Goal: Communication & Community: Answer question/provide support

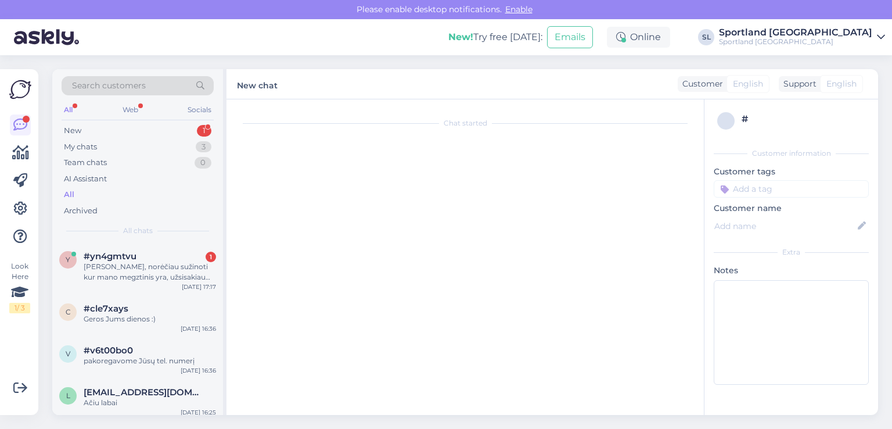
scroll to position [549, 0]
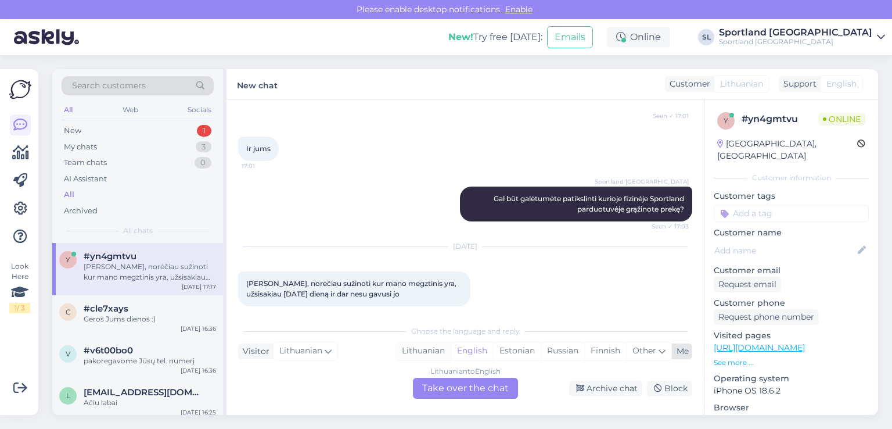
click at [424, 357] on div "Lithuanian" at bounding box center [423, 350] width 55 height 17
click at [465, 390] on div "Lithuanian to Lithuanian Take over the chat" at bounding box center [465, 388] width 105 height 21
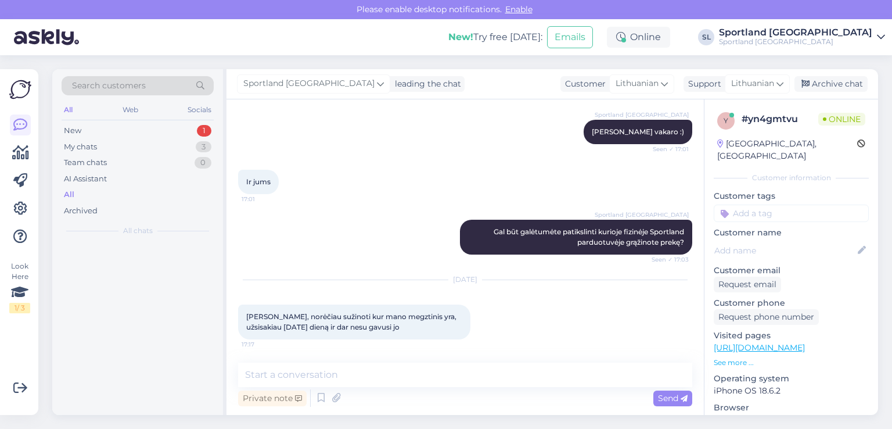
scroll to position [505, 0]
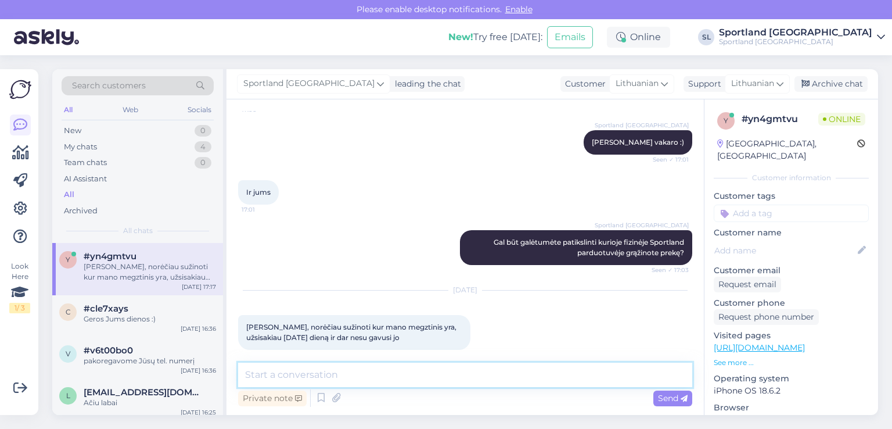
click at [450, 368] on textarea at bounding box center [465, 375] width 454 height 24
type textarea "Sveiki"
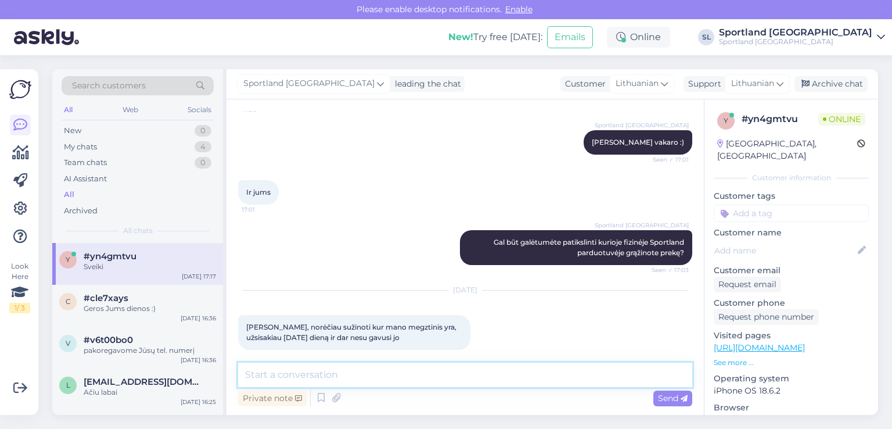
scroll to position [555, 0]
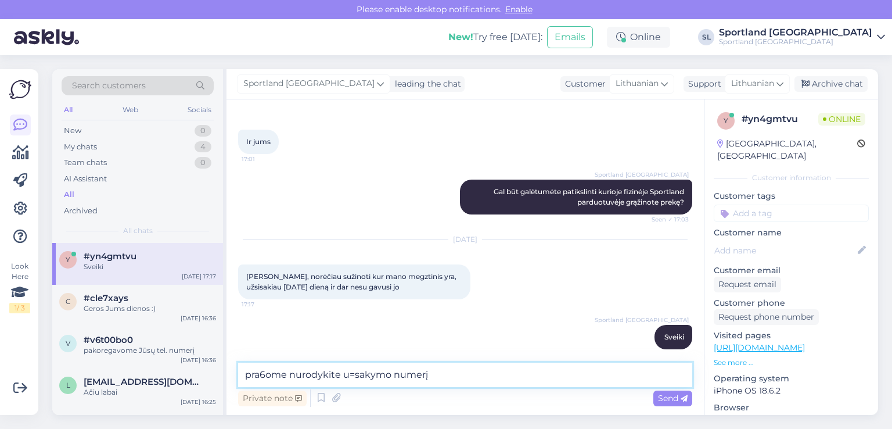
click at [353, 372] on textarea "pra6ome nurodykite u=sakymo numerį" at bounding box center [465, 375] width 454 height 24
type textarea "pra6ome nurodykite užsakymo numerį"
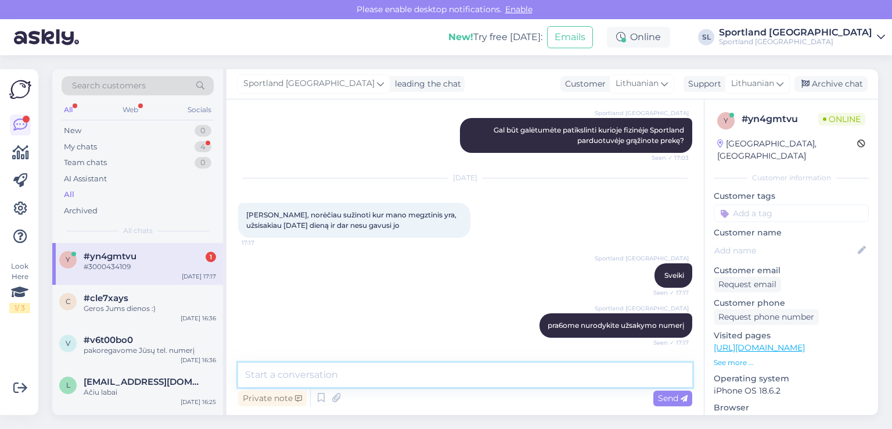
scroll to position [655, 0]
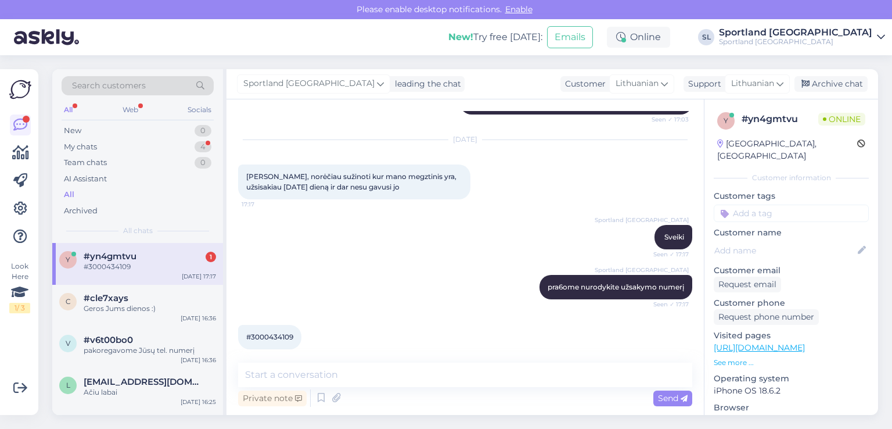
click at [287, 325] on div "#3000434109 17:18" at bounding box center [269, 337] width 63 height 24
click at [287, 332] on span "#3000434109" at bounding box center [269, 336] width 47 height 9
copy div "3000434109 17:18"
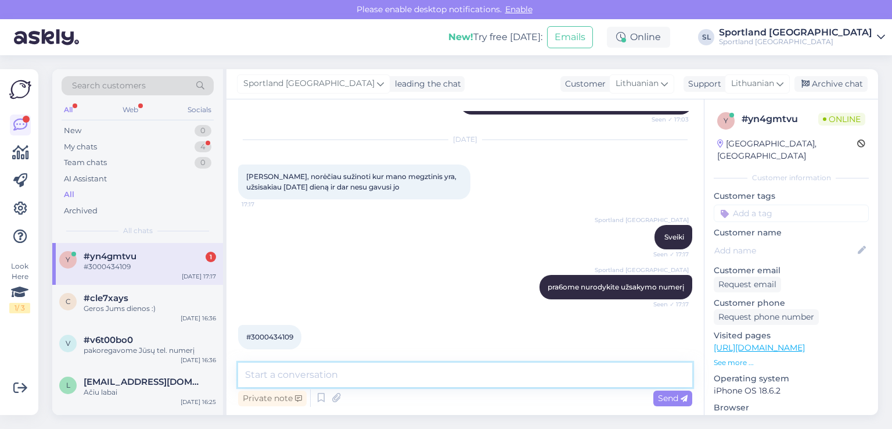
click at [360, 374] on textarea at bounding box center [465, 375] width 454 height 24
paste textarea "05815067630656"
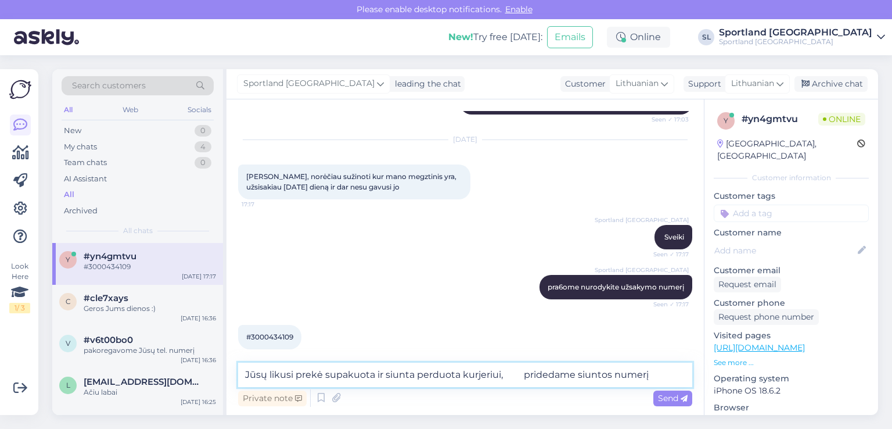
paste textarea "05815067630656"
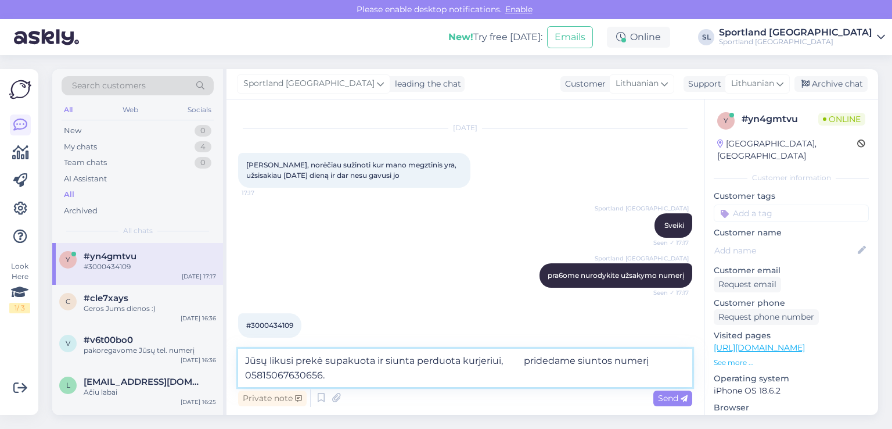
type textarea "Jūsų likusi prekė supakuota ir siunta perduota kurjeriui, pridedame siuntos num…"
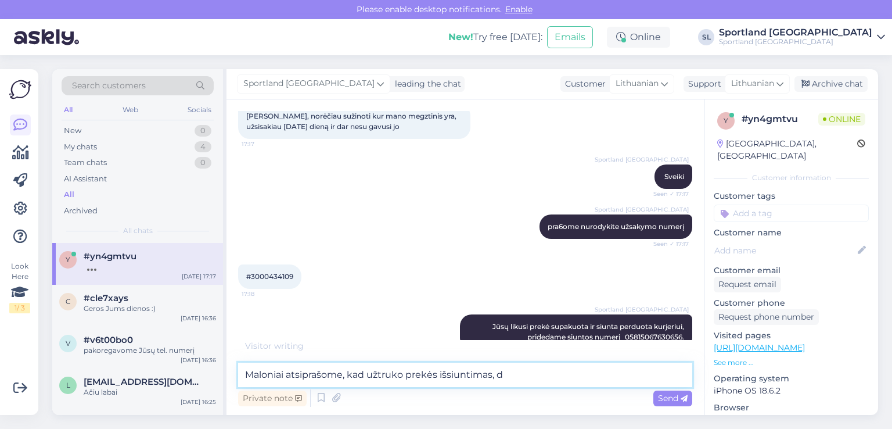
scroll to position [727, 0]
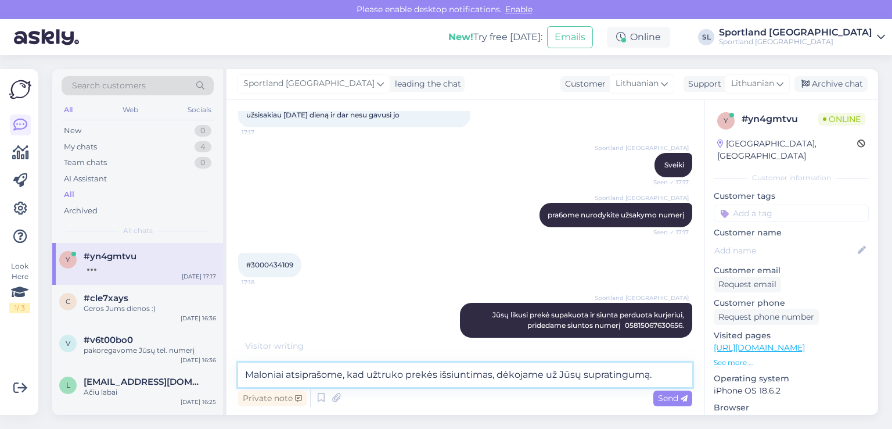
type textarea "Maloniai atsiprašome, kad užtruko prekės išsiuntimas, dėkojame už Jūsų supratin…"
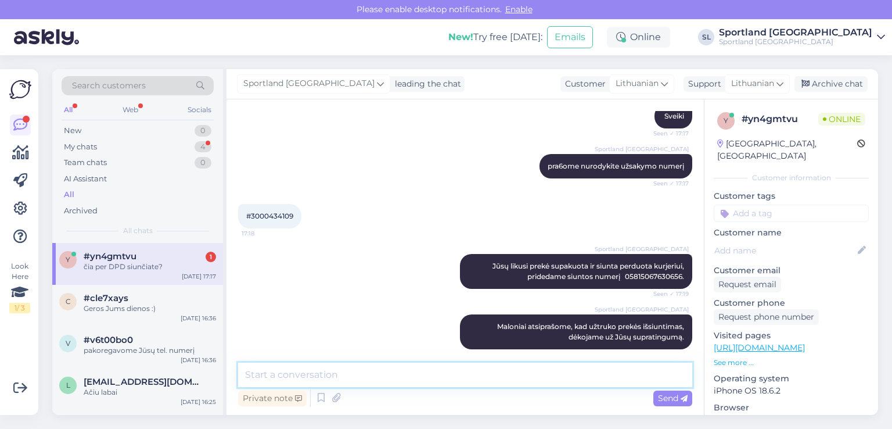
scroll to position [826, 0]
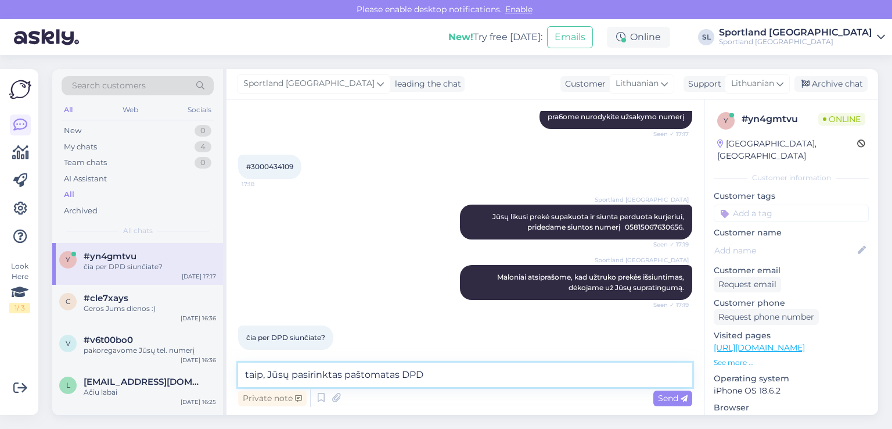
type textarea "taip, Jūsų pasirinktas paštomatas DPD"
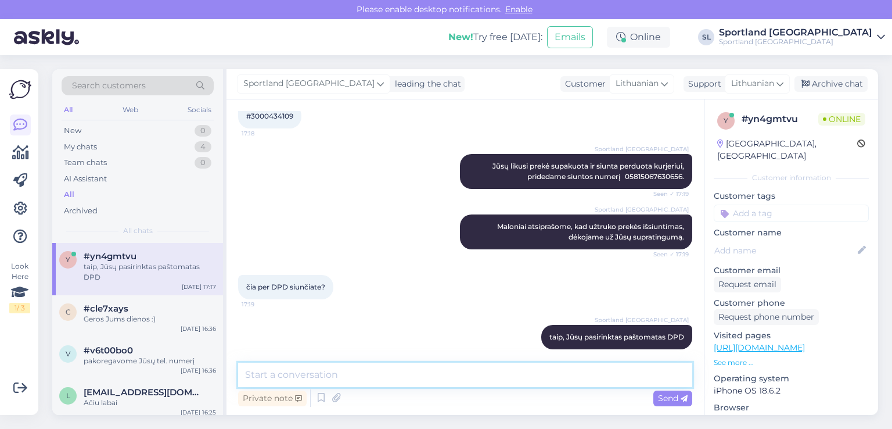
scroll to position [876, 0]
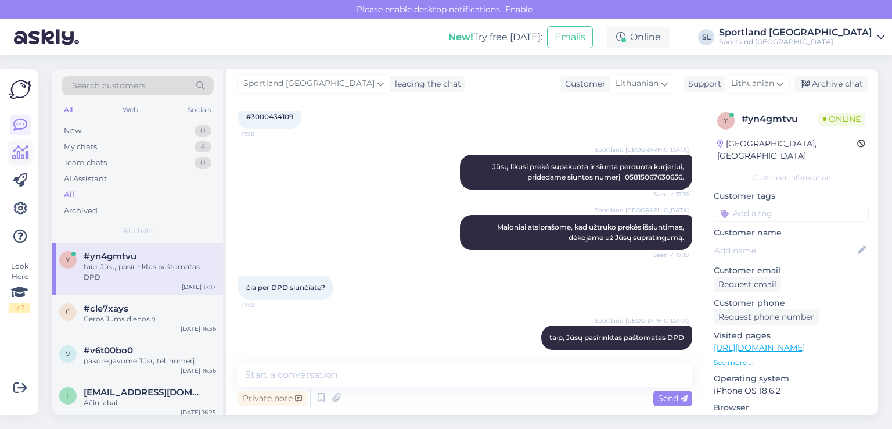
click at [15, 152] on icon at bounding box center [20, 153] width 17 height 14
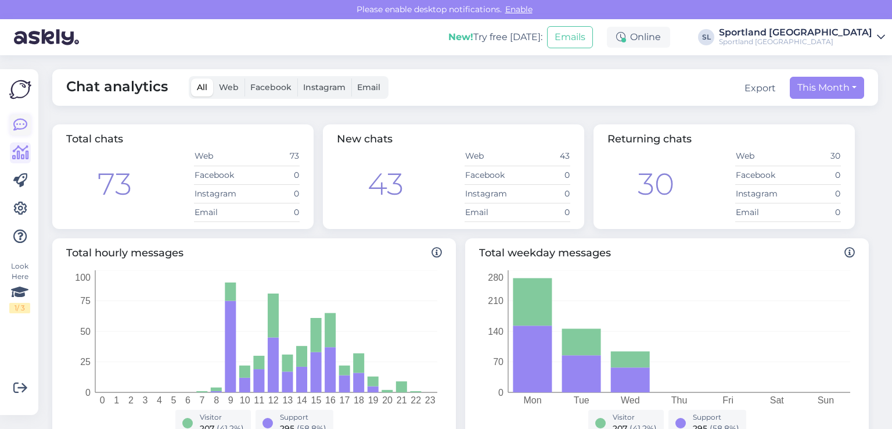
click at [26, 124] on icon at bounding box center [20, 125] width 14 height 14
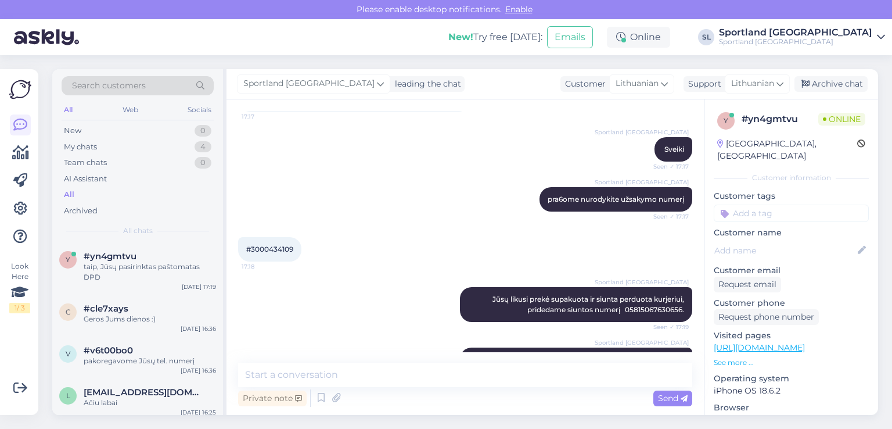
scroll to position [876, 0]
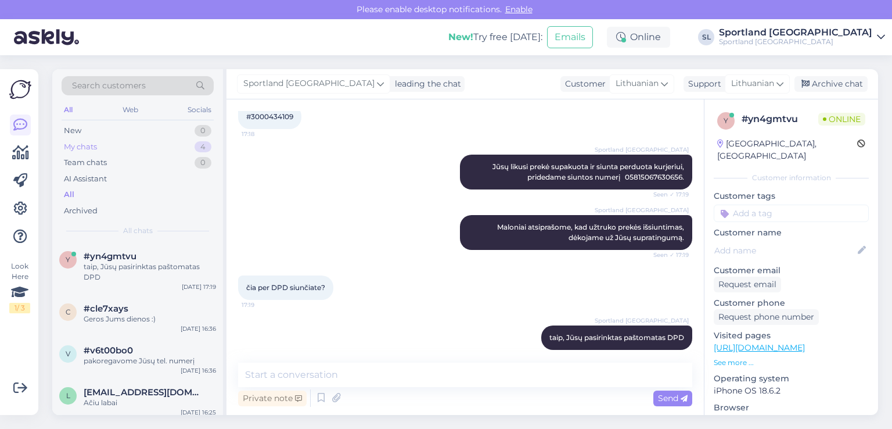
click at [119, 146] on div "My chats 4" at bounding box center [138, 147] width 152 height 16
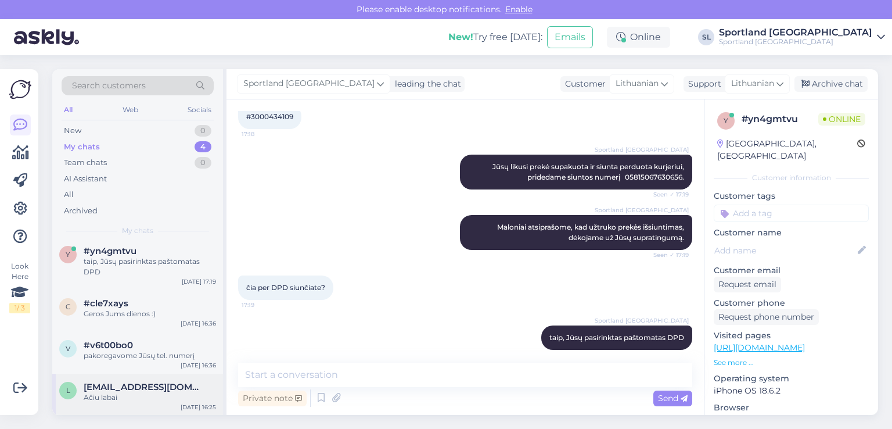
click at [149, 389] on span "[EMAIL_ADDRESS][DOMAIN_NAME]" at bounding box center [144, 387] width 121 height 10
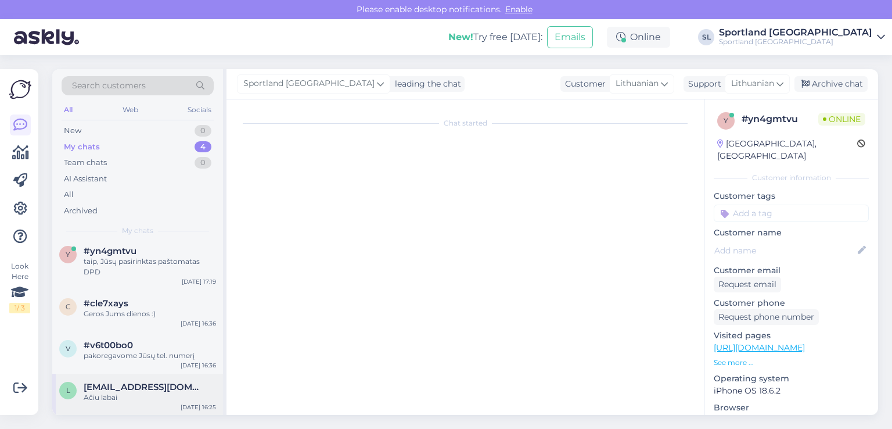
scroll to position [349, 0]
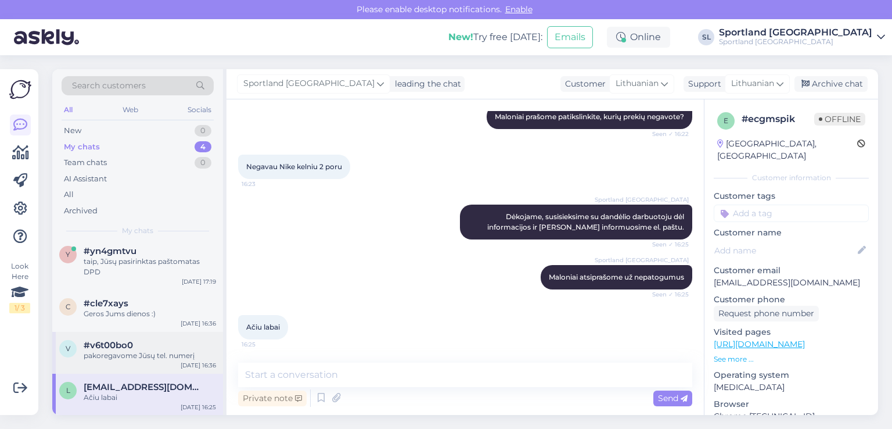
click at [142, 359] on div "pakoregavome Jūsų tel. numerį" at bounding box center [150, 355] width 132 height 10
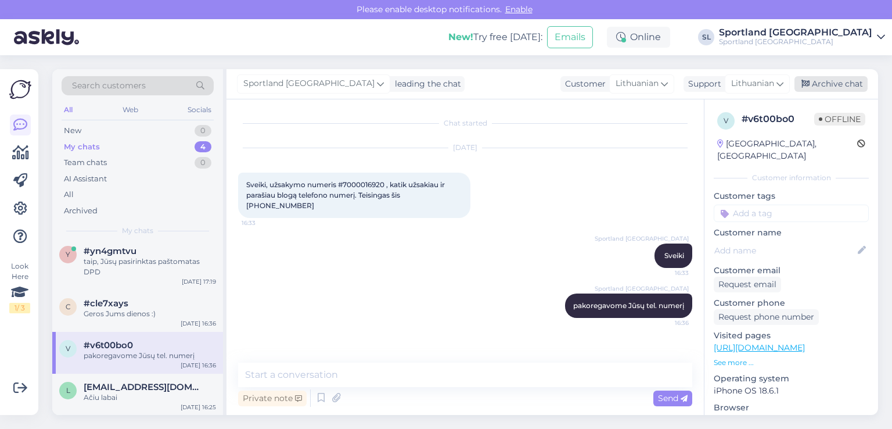
click at [820, 82] on div "Archive chat" at bounding box center [831, 84] width 73 height 16
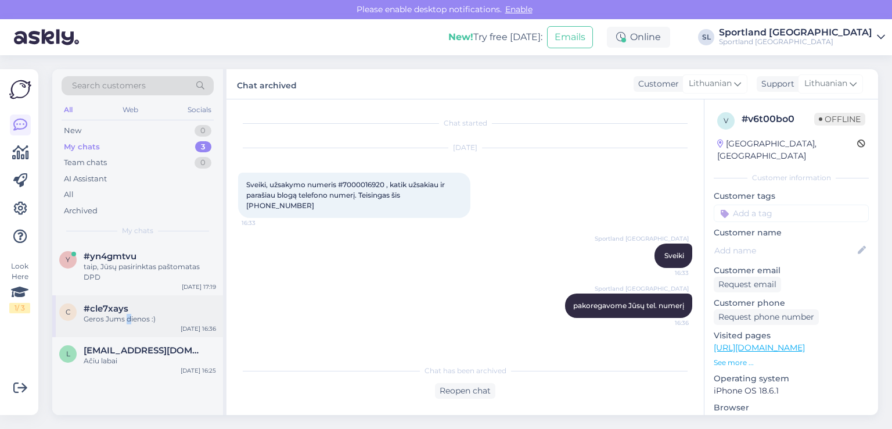
click at [128, 325] on div "c #cle7xays Geros Jums dienos :) [DATE] 16:36" at bounding box center [137, 316] width 171 height 42
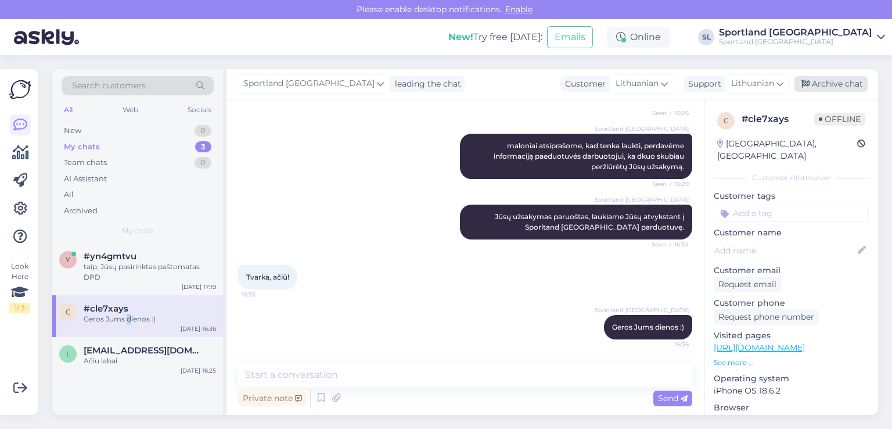
click at [823, 89] on div "Archive chat" at bounding box center [831, 84] width 73 height 16
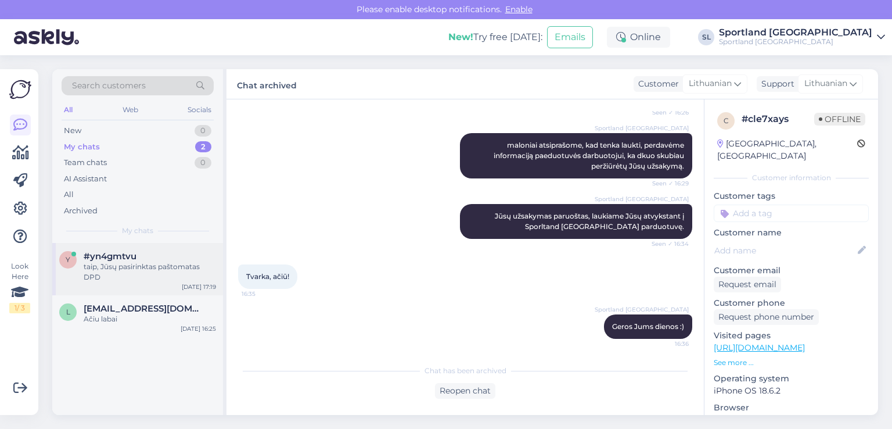
click at [112, 258] on span "#yn4gmtvu" at bounding box center [110, 256] width 53 height 10
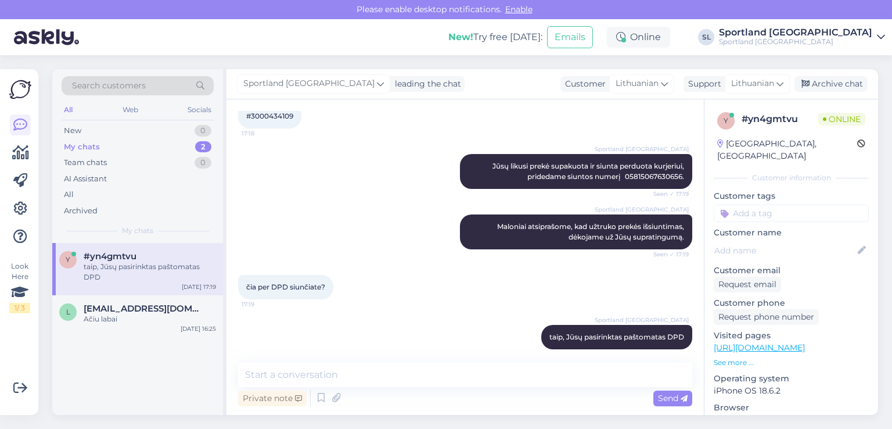
scroll to position [876, 0]
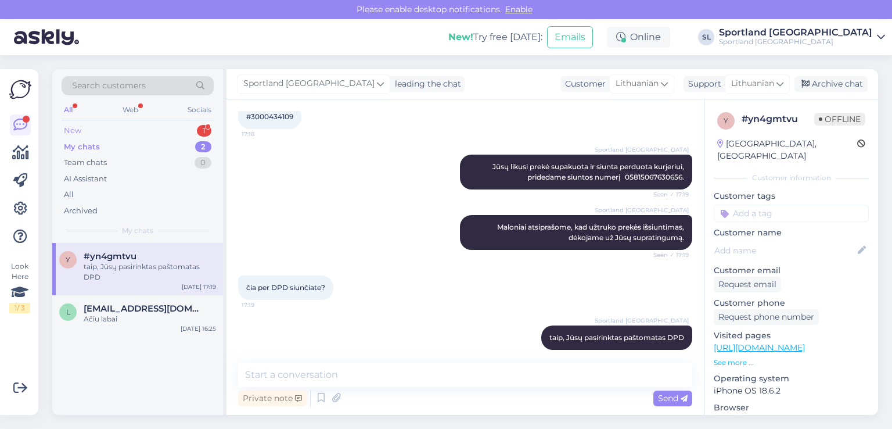
click at [86, 127] on div "New 1" at bounding box center [138, 131] width 152 height 16
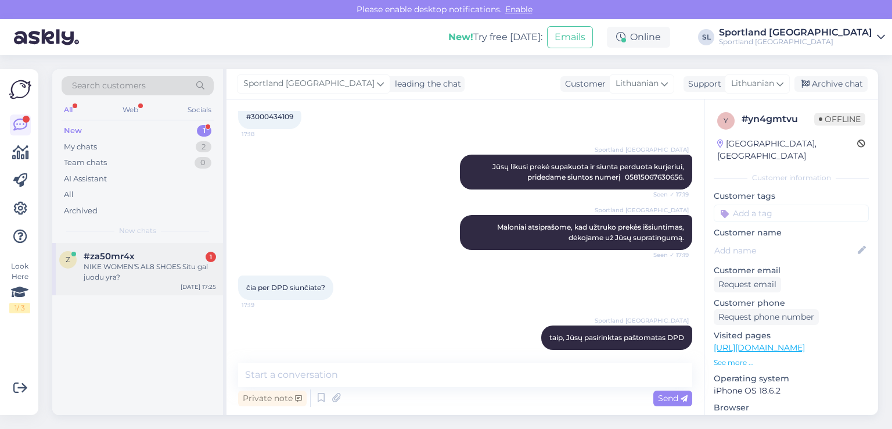
click at [109, 252] on span "#za50mr4x" at bounding box center [109, 256] width 51 height 10
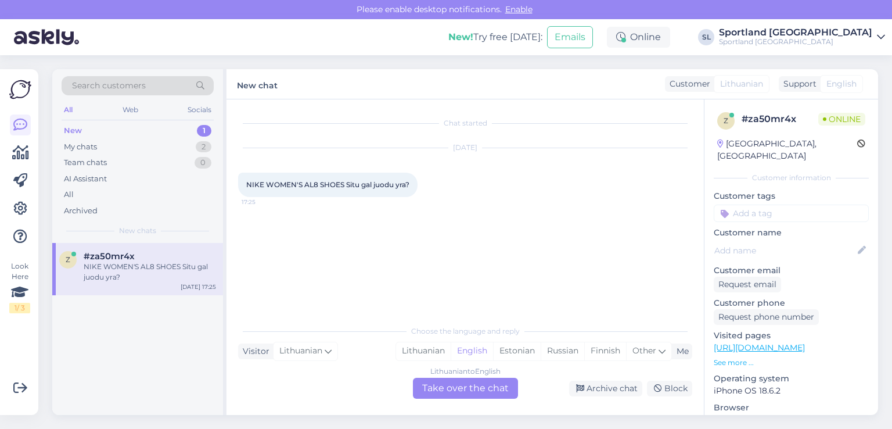
scroll to position [0, 0]
click at [413, 354] on div "Lithuanian" at bounding box center [423, 350] width 55 height 17
click at [437, 395] on div "Lithuanian to Lithuanian Take over the chat" at bounding box center [465, 388] width 105 height 21
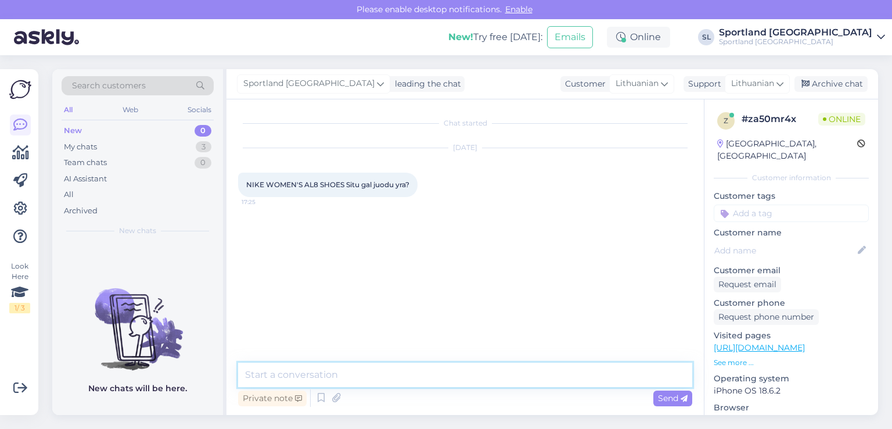
click at [426, 379] on textarea at bounding box center [465, 375] width 454 height 24
type textarea "s"
type textarea "Sveiki"
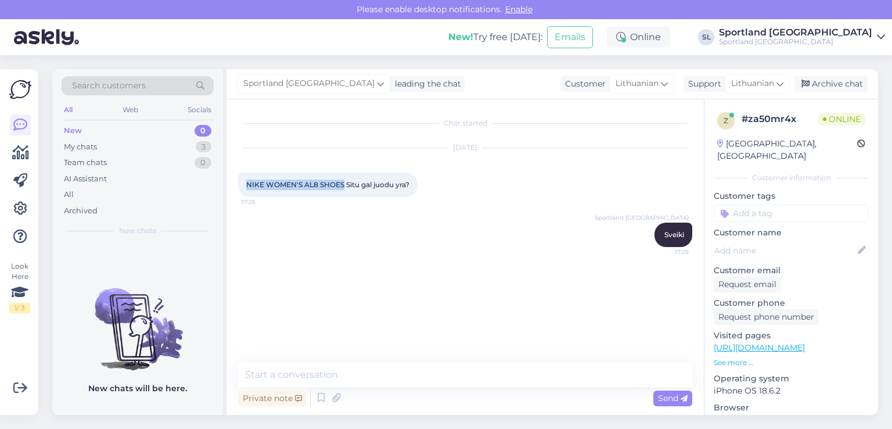
drag, startPoint x: 342, startPoint y: 182, endPoint x: 246, endPoint y: 189, distance: 96.2
click at [246, 189] on div "NIKE WOMEN'S AL8 SHOES Situ gal juodu yra? 17:25" at bounding box center [328, 185] width 180 height 24
copy span "NIKE WOMEN'S AL8 SHOES"
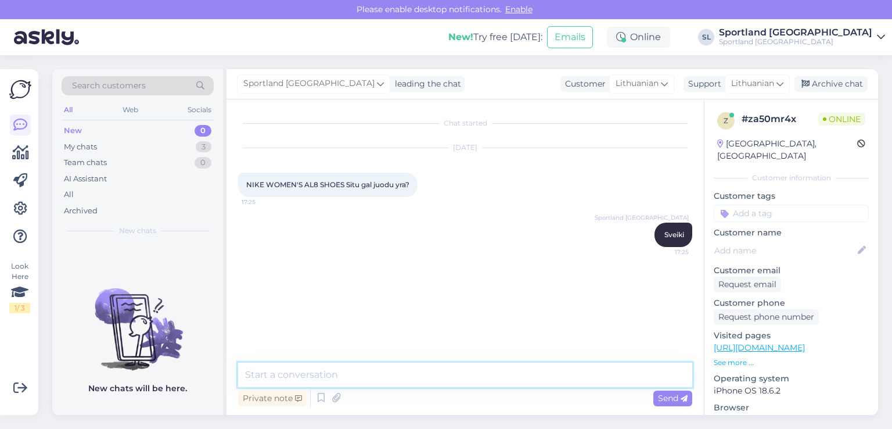
click at [367, 382] on textarea at bounding box center [465, 375] width 454 height 24
type textarea "apgailestaujame, tačiau neturime."
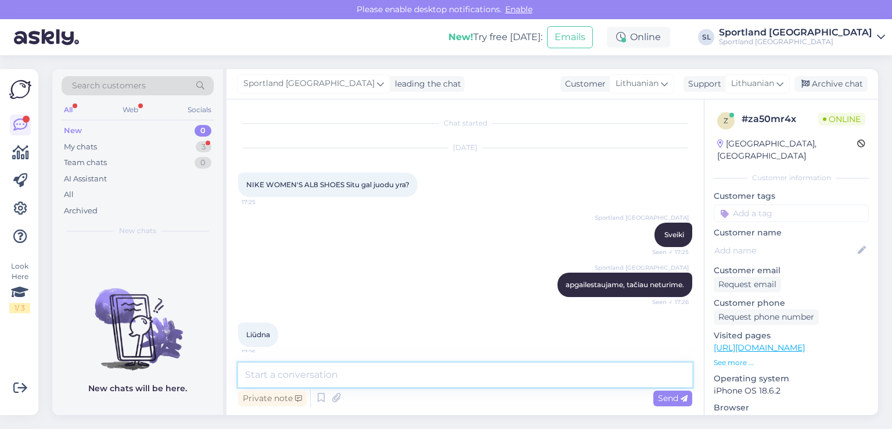
scroll to position [8, 0]
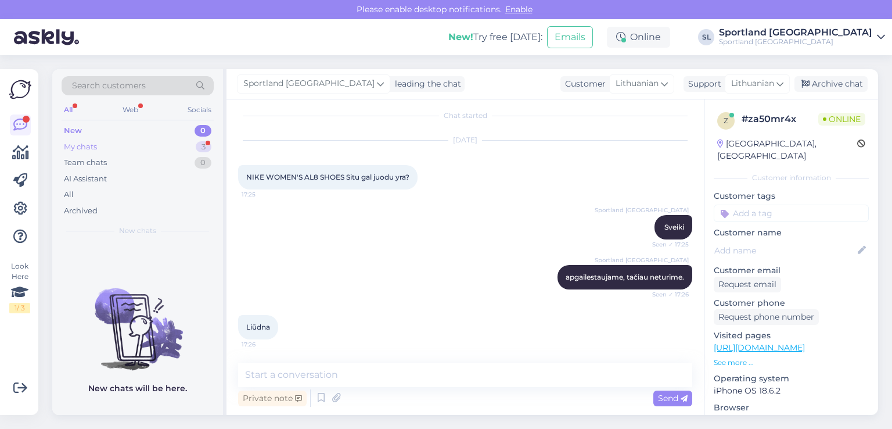
click at [118, 149] on div "My chats 3" at bounding box center [138, 147] width 152 height 16
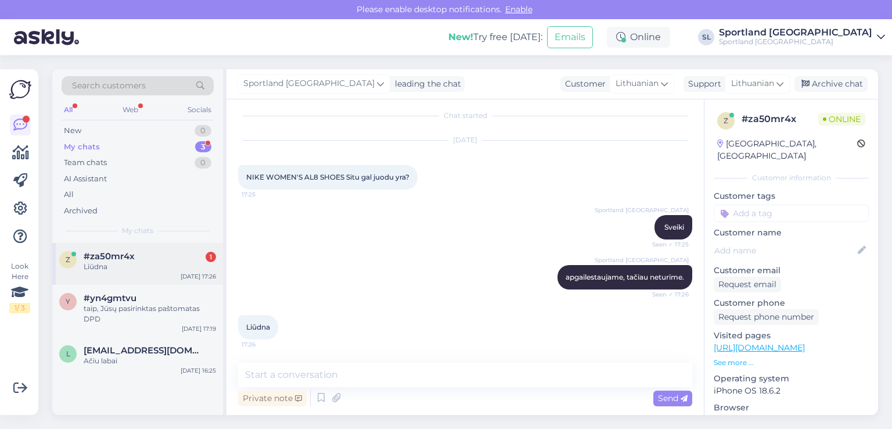
click at [120, 259] on span "#za50mr4x" at bounding box center [109, 256] width 51 height 10
click at [21, 151] on icon at bounding box center [20, 153] width 17 height 14
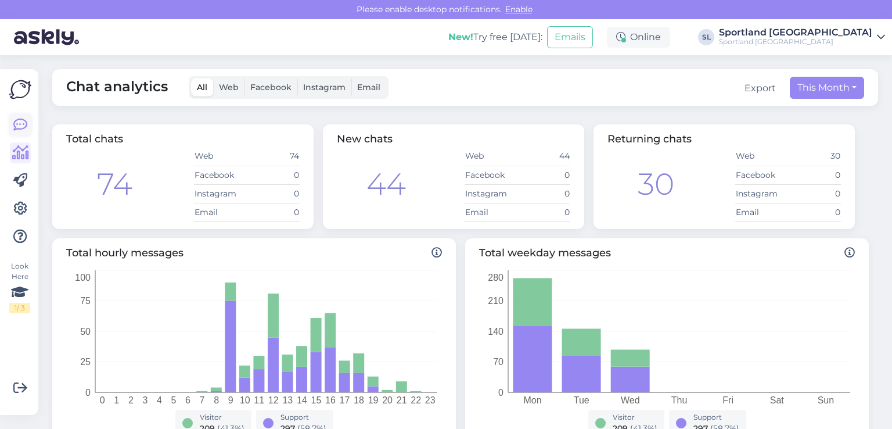
click at [19, 126] on icon at bounding box center [20, 125] width 14 height 14
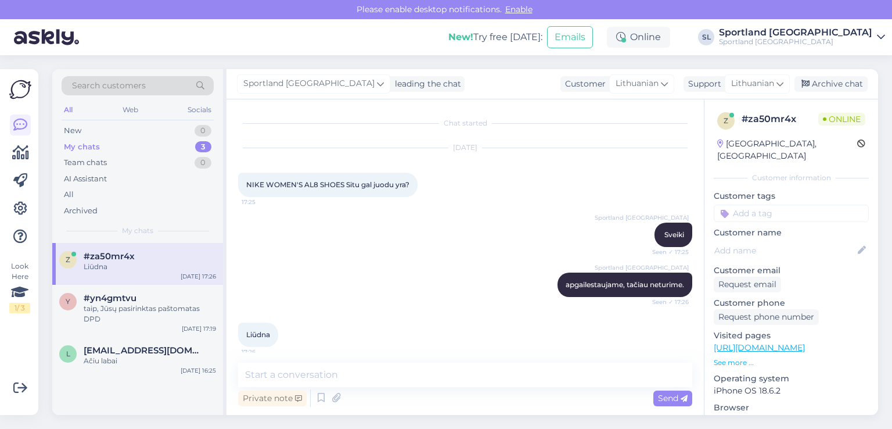
scroll to position [8, 0]
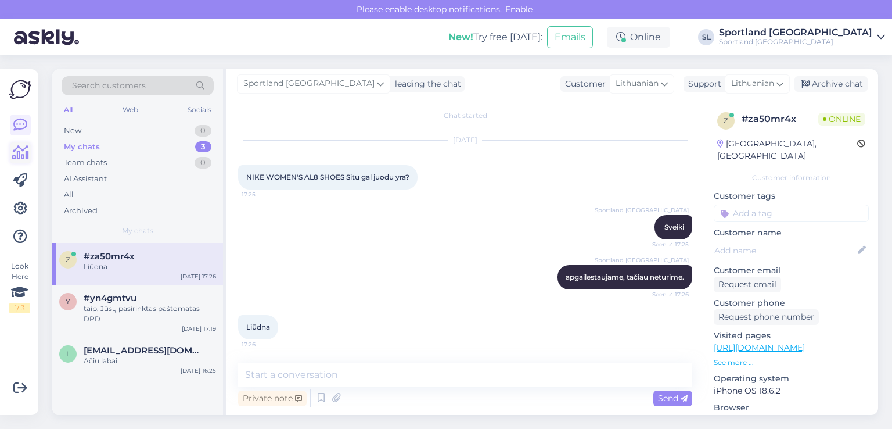
click at [13, 156] on icon at bounding box center [20, 153] width 17 height 14
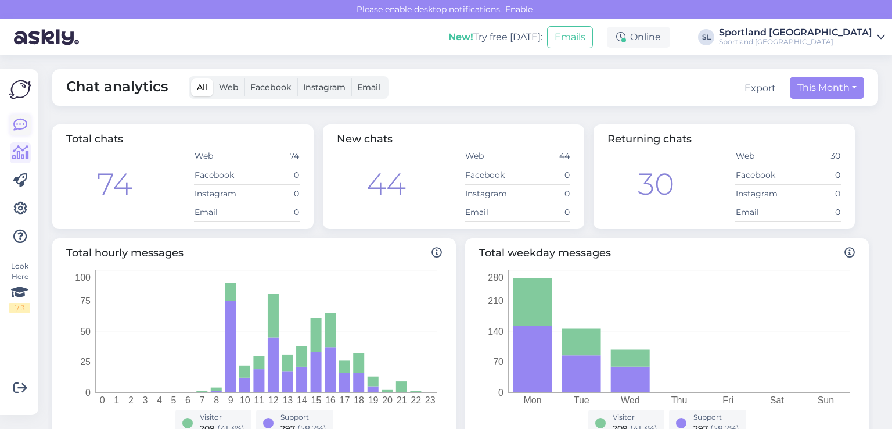
click at [27, 128] on icon at bounding box center [20, 125] width 14 height 14
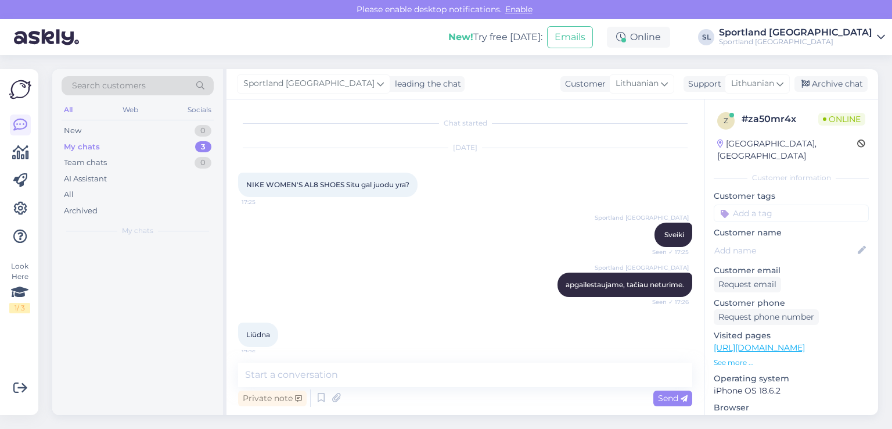
scroll to position [8, 0]
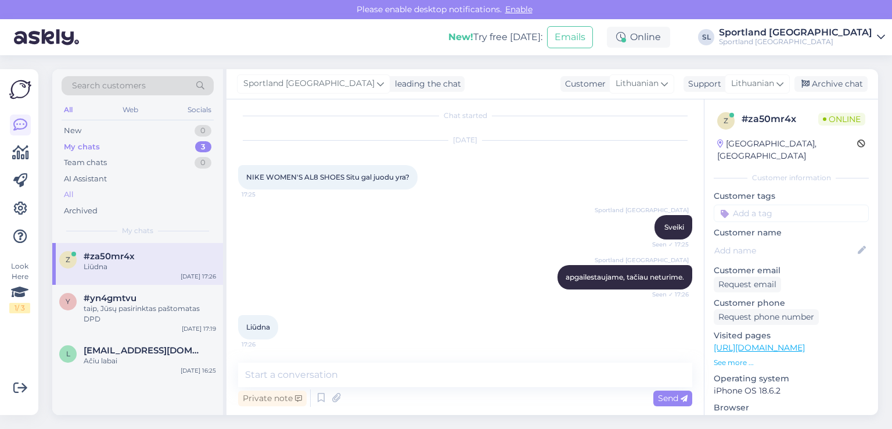
click at [84, 193] on div "All" at bounding box center [138, 195] width 152 height 16
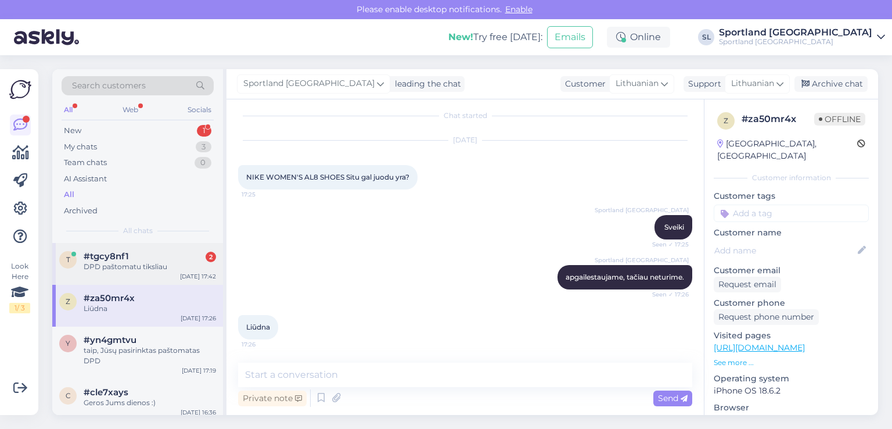
click at [149, 270] on div "DPD paštomatu tiksliau" at bounding box center [150, 266] width 132 height 10
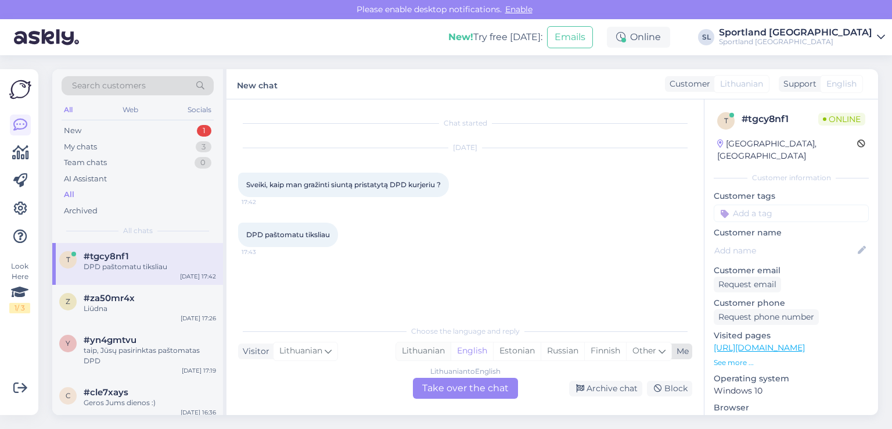
click at [416, 349] on div "Lithuanian" at bounding box center [423, 350] width 55 height 17
click at [445, 397] on div "Lithuanian to Lithuanian Take over the chat" at bounding box center [465, 388] width 105 height 21
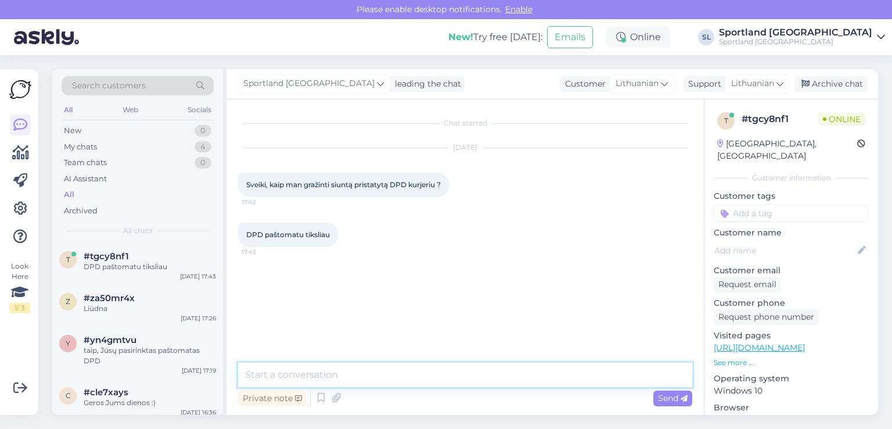
click at [409, 373] on textarea at bounding box center [465, 375] width 454 height 24
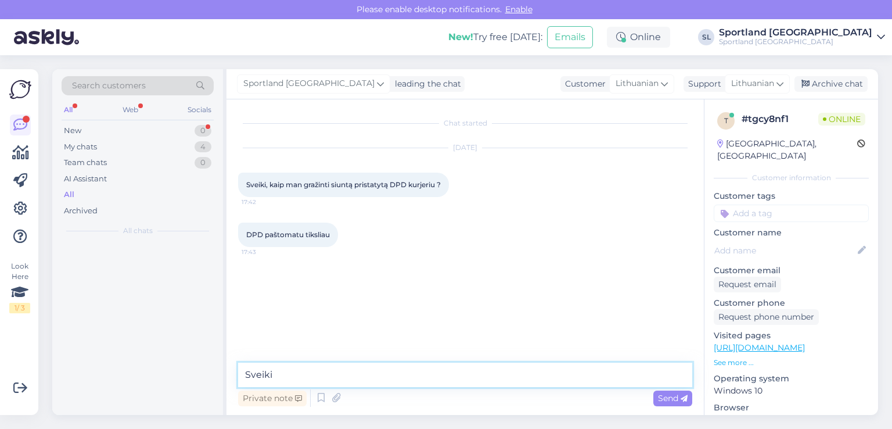
type textarea "Sveiki"
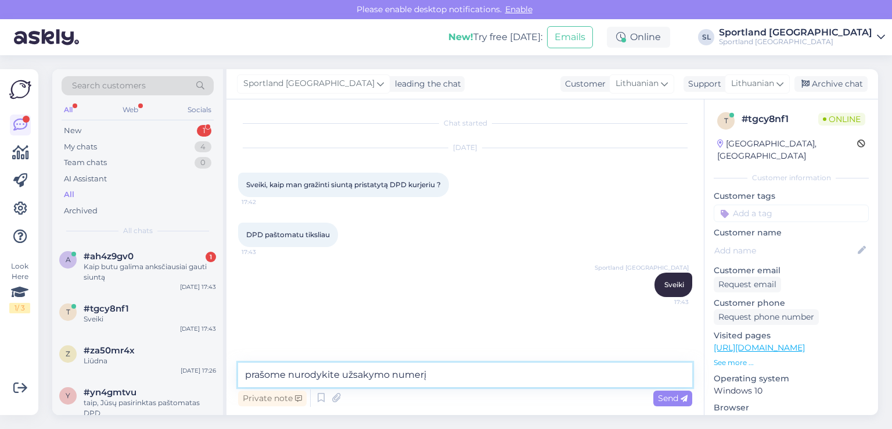
type textarea "prašome nurodykite užsakymo numerį"
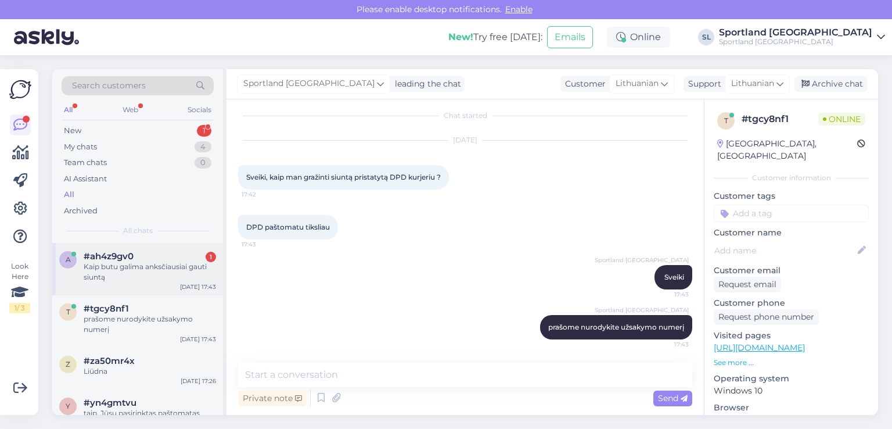
click at [85, 264] on div "Kaip butu galima anksčiausiai gauti siuntą" at bounding box center [150, 271] width 132 height 21
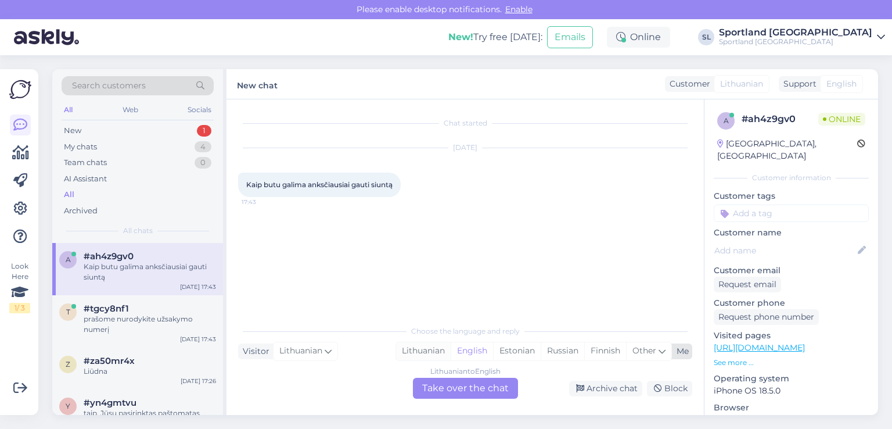
click at [431, 350] on div "Lithuanian" at bounding box center [423, 350] width 55 height 17
click at [436, 394] on div "Lithuanian to Lithuanian Take over the chat" at bounding box center [465, 388] width 105 height 21
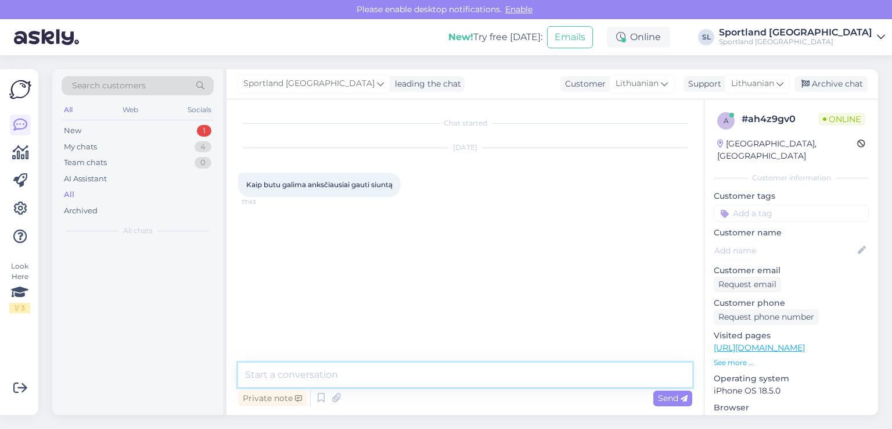
click at [435, 384] on textarea at bounding box center [465, 375] width 454 height 24
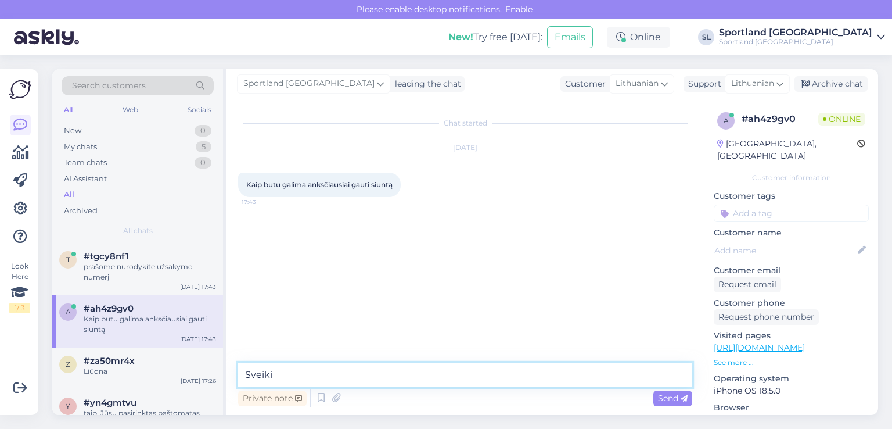
type textarea "Sveiki"
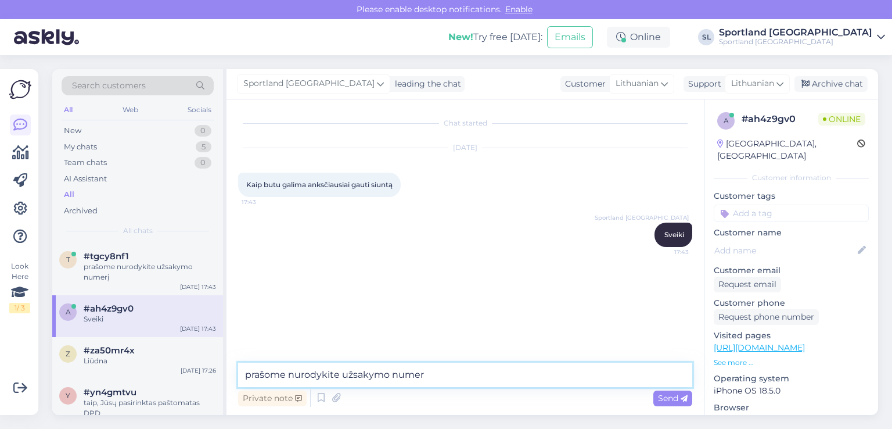
type textarea "prašome nurodykite užsakymo numerį"
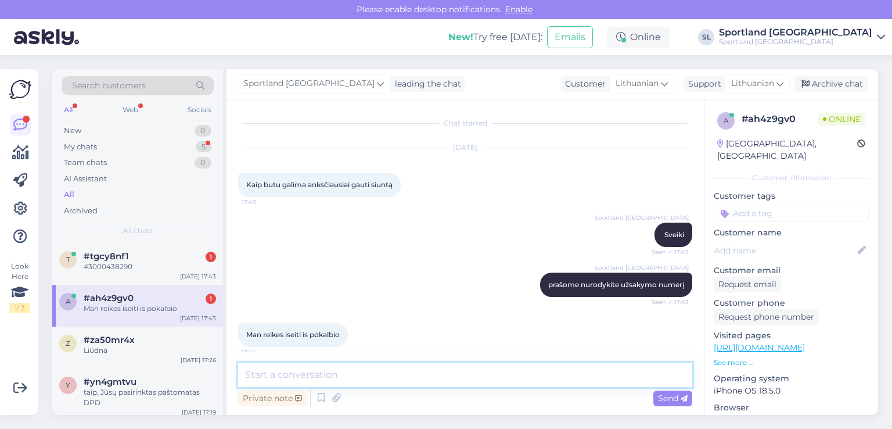
scroll to position [8, 0]
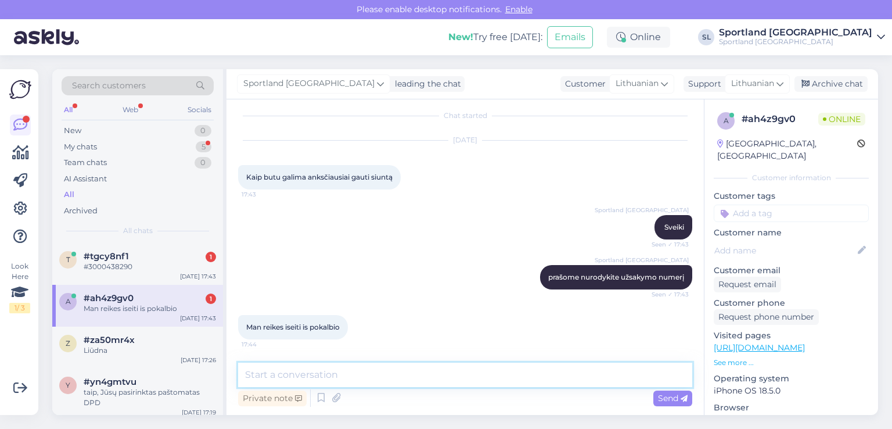
click at [447, 377] on textarea at bounding box center [465, 375] width 454 height 24
type textarea "g"
type textarea "pokalbis nedings"
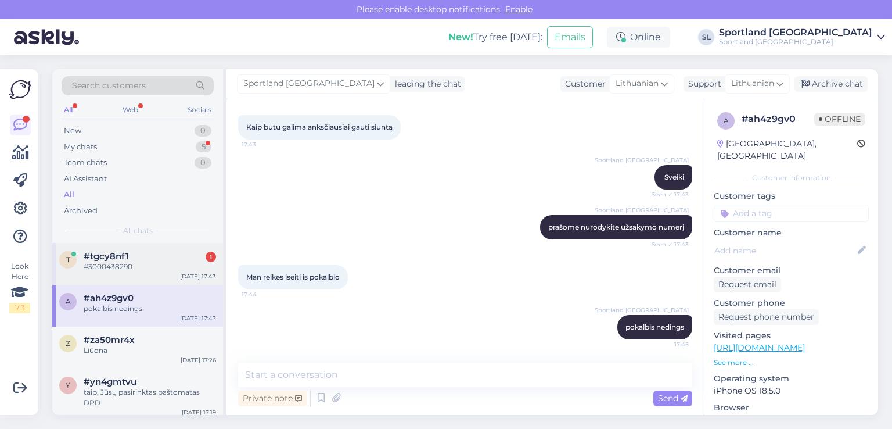
click at [145, 264] on div "#3000438290" at bounding box center [150, 266] width 132 height 10
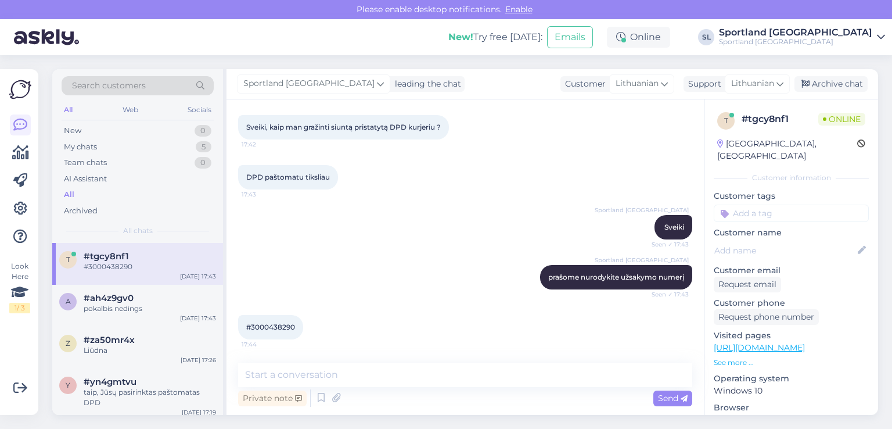
click at [259, 326] on span "#3000438290" at bounding box center [270, 326] width 49 height 9
copy div "3000438290 17:44"
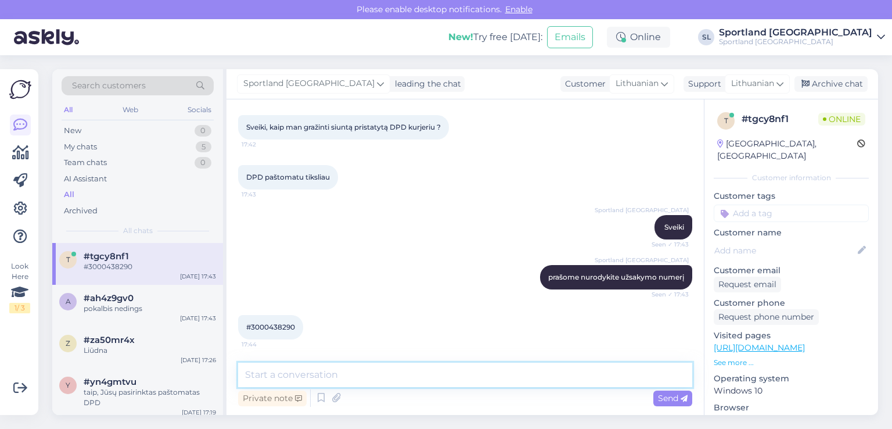
click at [373, 371] on textarea at bounding box center [465, 375] width 454 height 24
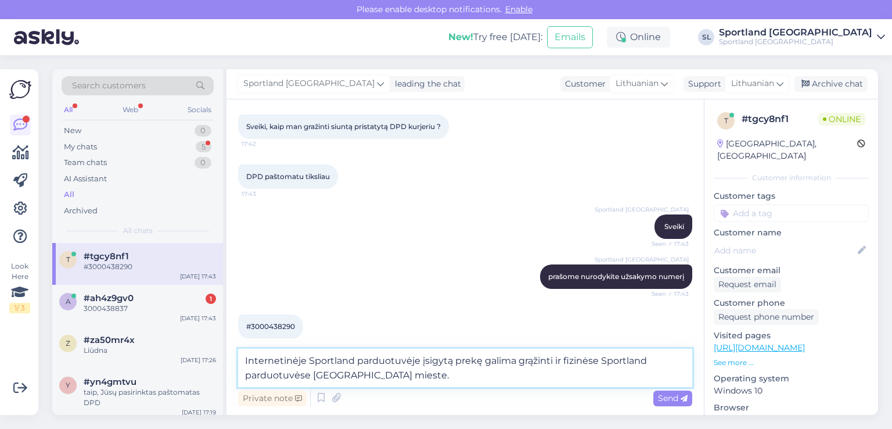
type textarea "Internetinėje Sportland parduotuvėje įsigytą prekę galima grąžinti ir fizinėse …"
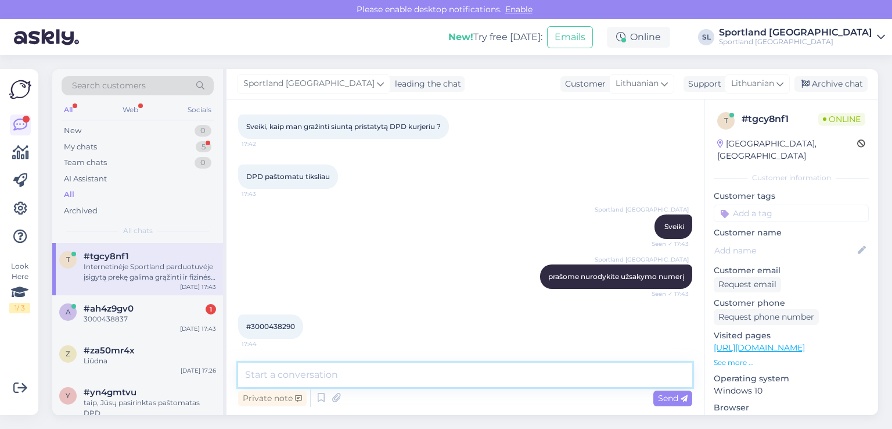
scroll to position [119, 0]
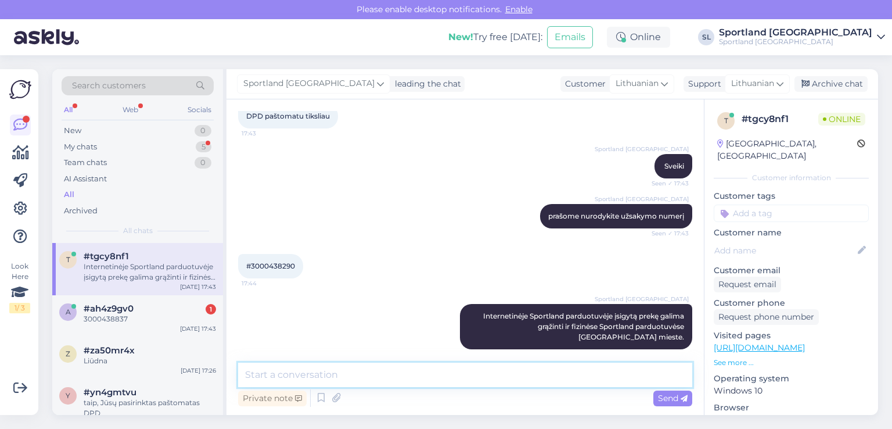
type textarea "R"
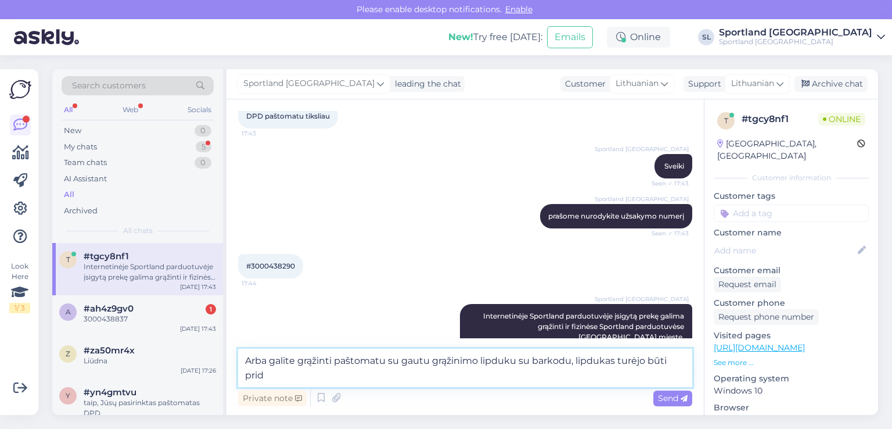
scroll to position [132, 0]
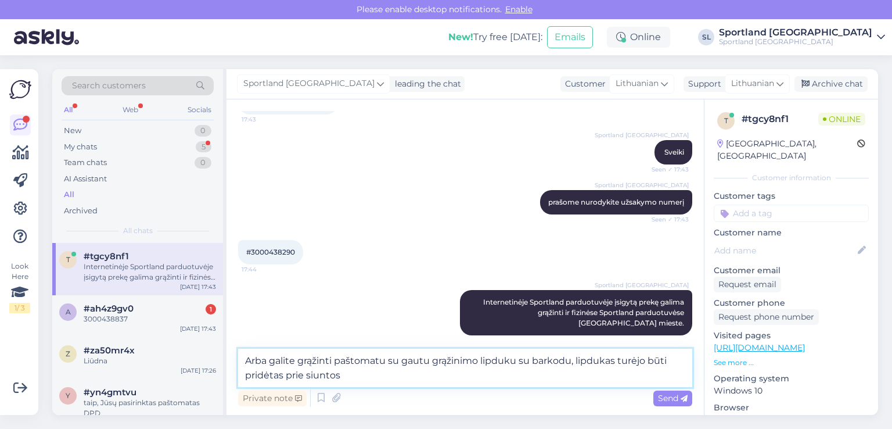
type textarea "Arba galite grąžinti paštomatu su gautu grąžinimo lipduku su barkodu, lipdukas …"
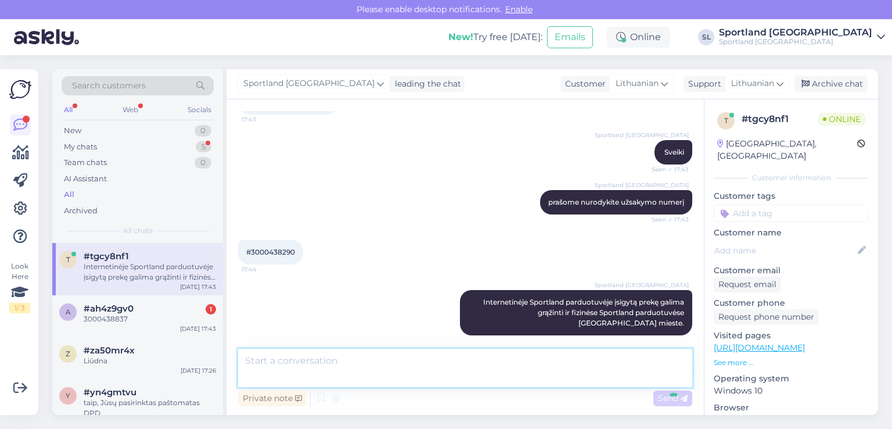
scroll to position [179, 0]
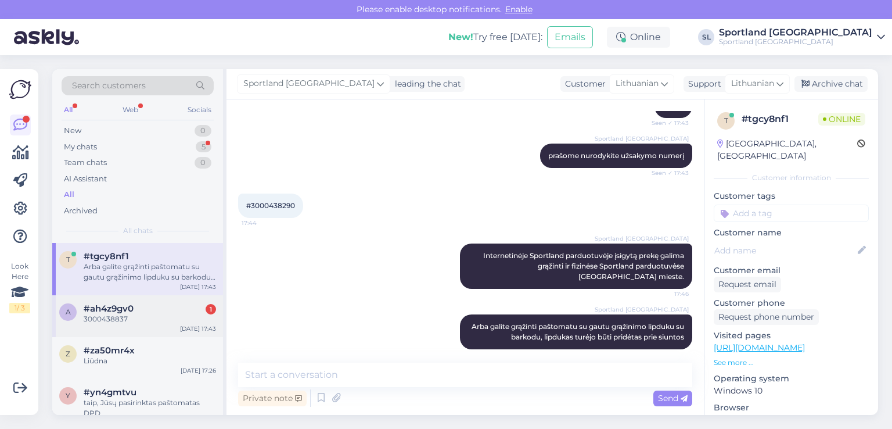
click at [100, 320] on div "3000438837" at bounding box center [150, 319] width 132 height 10
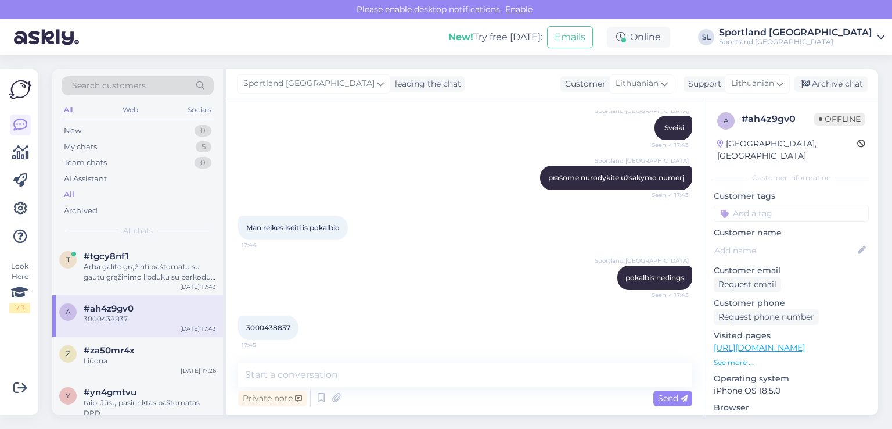
scroll to position [107, 0]
click at [260, 328] on span "3000438837" at bounding box center [268, 326] width 44 height 9
copy div "3000438837 17:45"
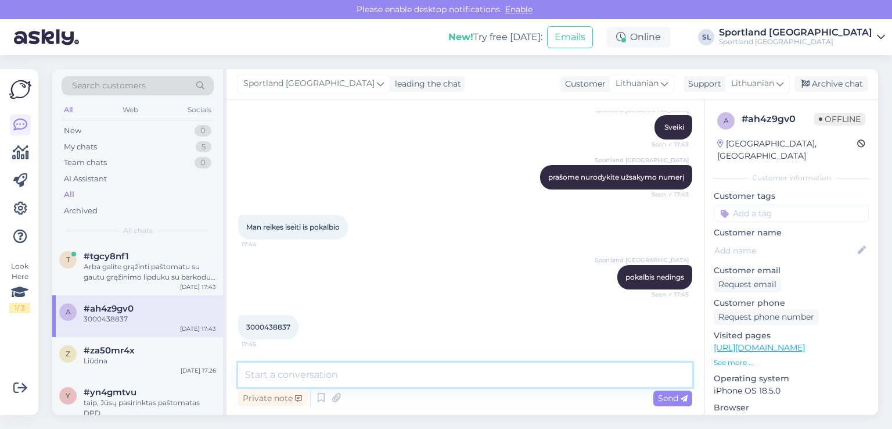
click at [356, 375] on textarea at bounding box center [465, 375] width 454 height 24
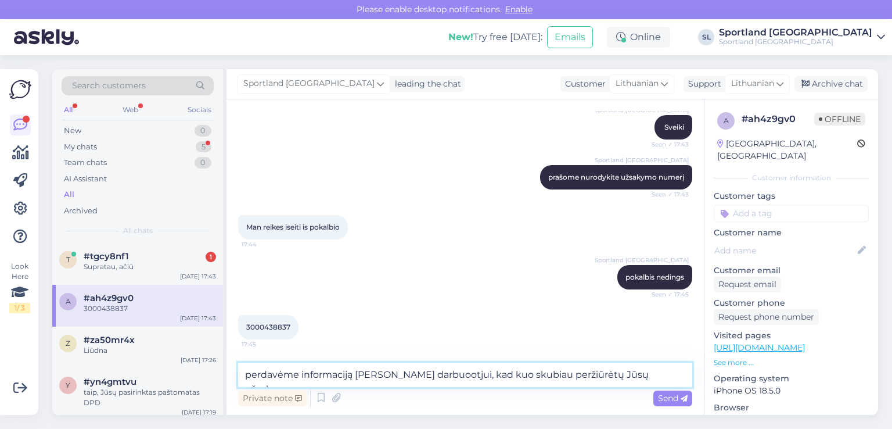
type textarea "perdavėme informaciją [PERSON_NAME] darbuootjui, kad kuo skubiau peržiūrėtų Jūs…"
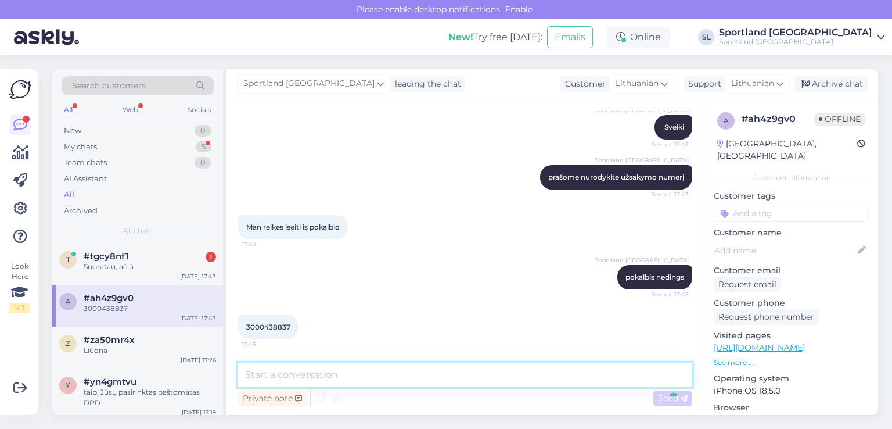
scroll to position [168, 0]
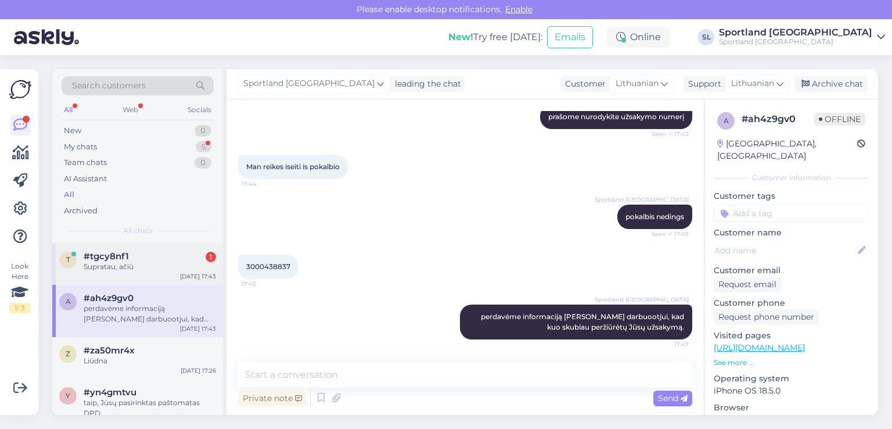
click at [155, 263] on div "Supratau, ačiū" at bounding box center [150, 266] width 132 height 10
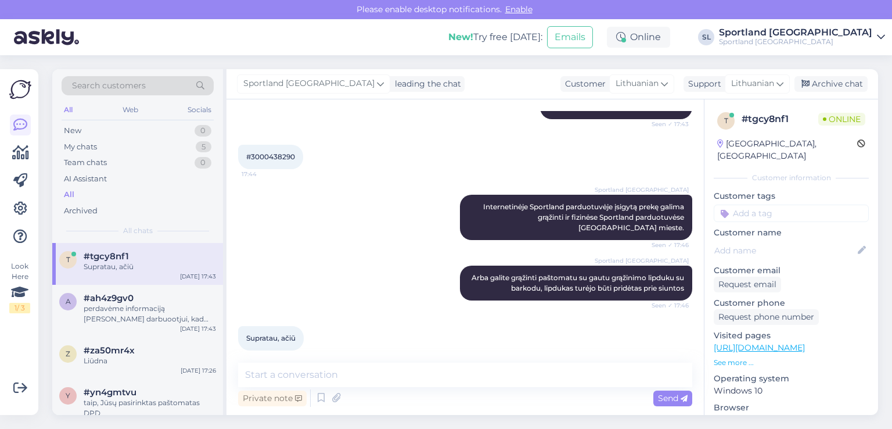
scroll to position [228, 0]
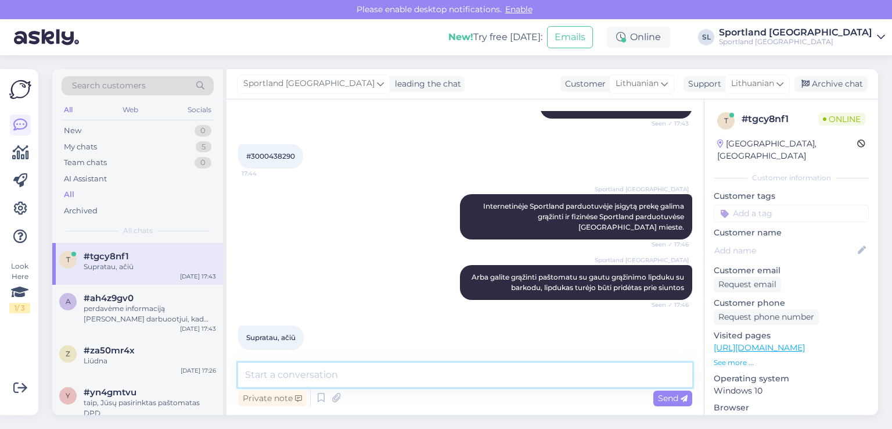
click at [437, 368] on textarea at bounding box center [465, 375] width 454 height 24
type textarea "Jeigu turėsite dar klausimų, maloniai į juos atsakysime."
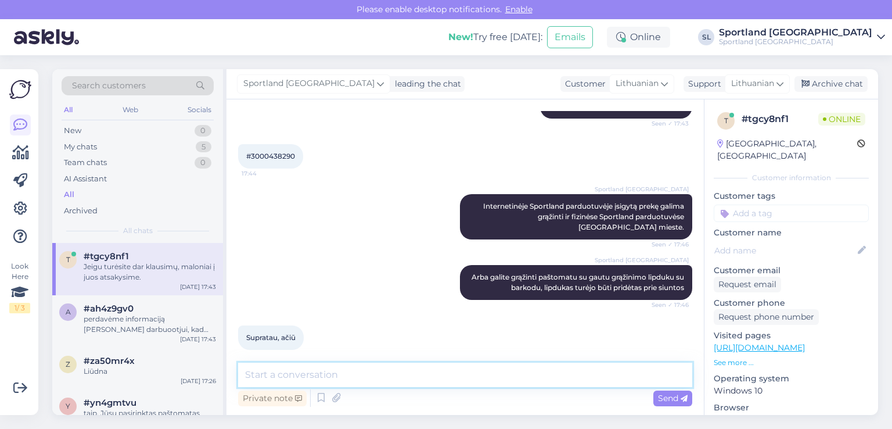
scroll to position [279, 0]
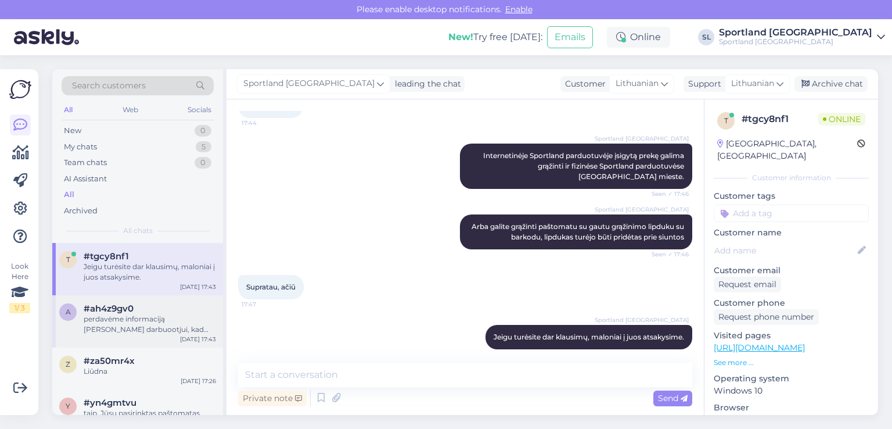
click at [90, 327] on div "perdavėme informaciją [PERSON_NAME] darbuootjui, kad kuo skubiau peržiūrėtų Jūs…" at bounding box center [150, 324] width 132 height 21
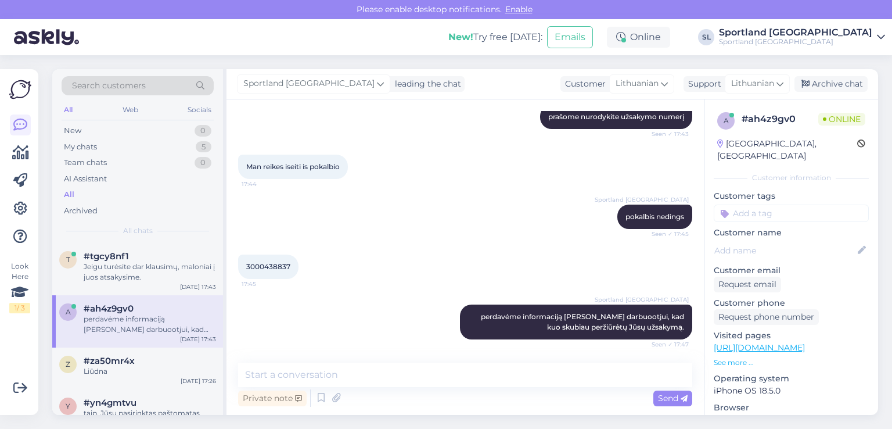
scroll to position [218, 0]
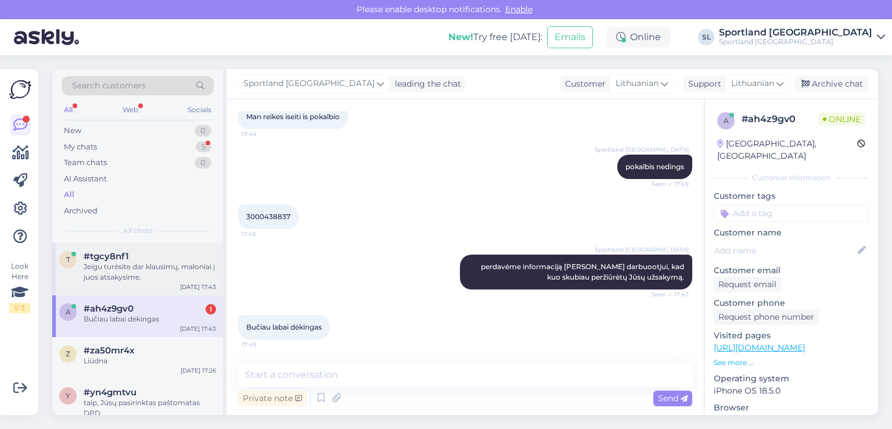
click at [160, 271] on div "Jeigu turėsite dar klausimų, maloniai į juos atsakysime." at bounding box center [150, 271] width 132 height 21
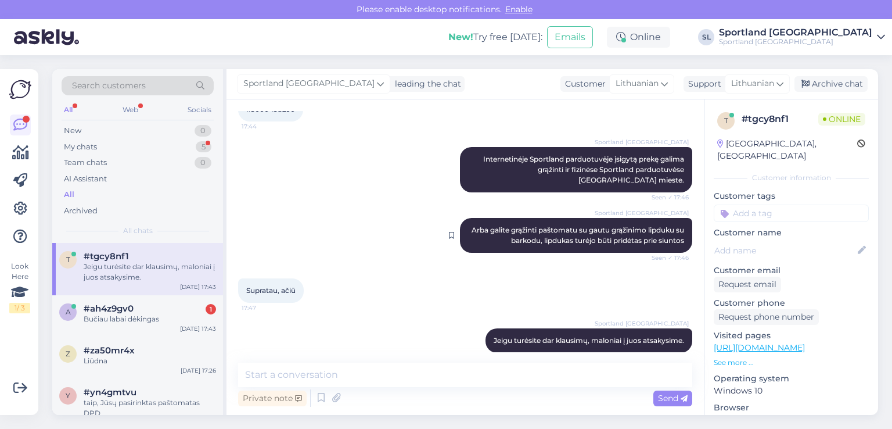
scroll to position [278, 0]
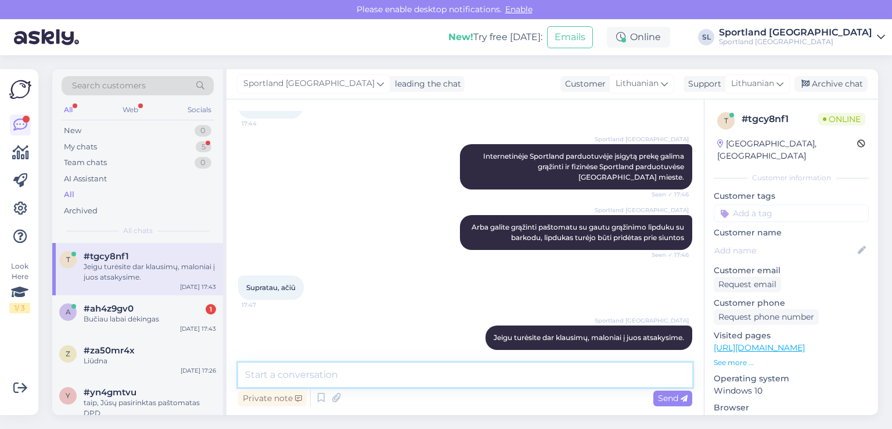
click at [506, 379] on textarea at bounding box center [465, 375] width 454 height 24
type textarea "Taip pat norime paminėti, kad prie prekės turite pridėti užpildytą grąžinimo la…"
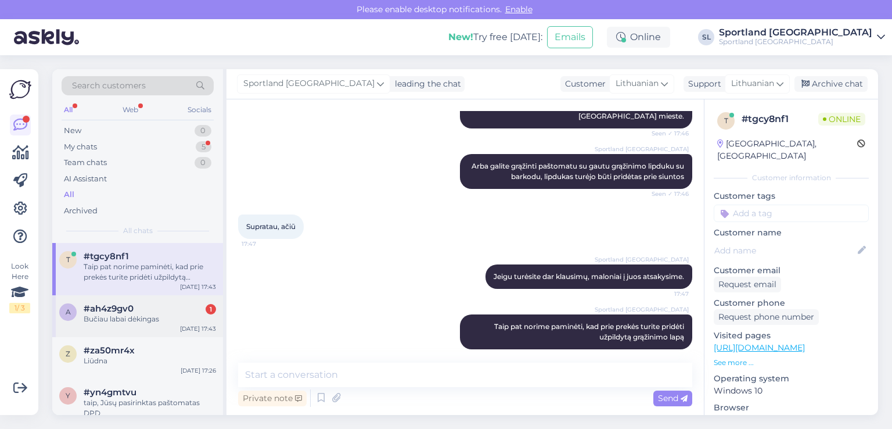
click at [131, 324] on div "a #ah4z9gv0 1 Bučiau labai dėkingas [DATE] 17:43" at bounding box center [137, 316] width 171 height 42
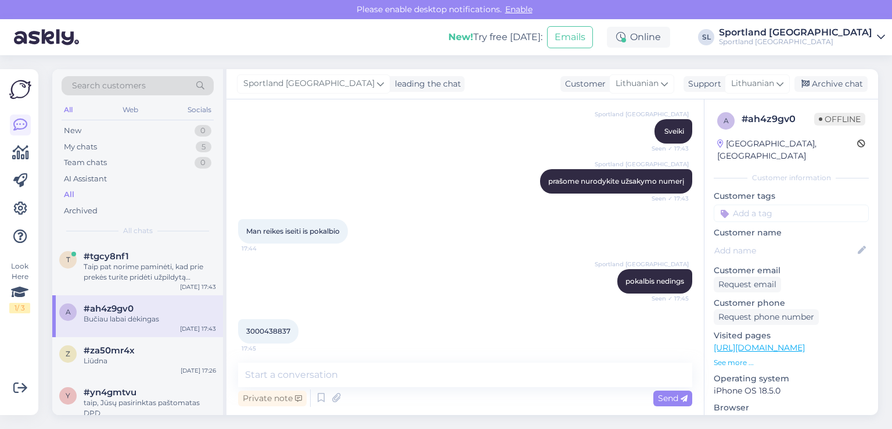
scroll to position [218, 0]
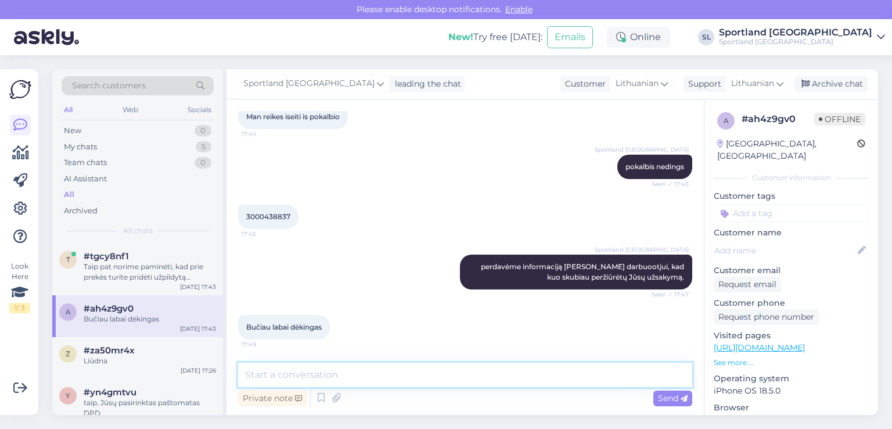
click at [435, 374] on textarea at bounding box center [465, 375] width 454 height 24
click at [271, 373] on textarea "[PERSON_NAME]" at bounding box center [465, 375] width 454 height 24
click at [339, 371] on textarea "[PERSON_NAME] vakaro" at bounding box center [465, 375] width 454 height 24
type textarea "[PERSON_NAME] vakaro."
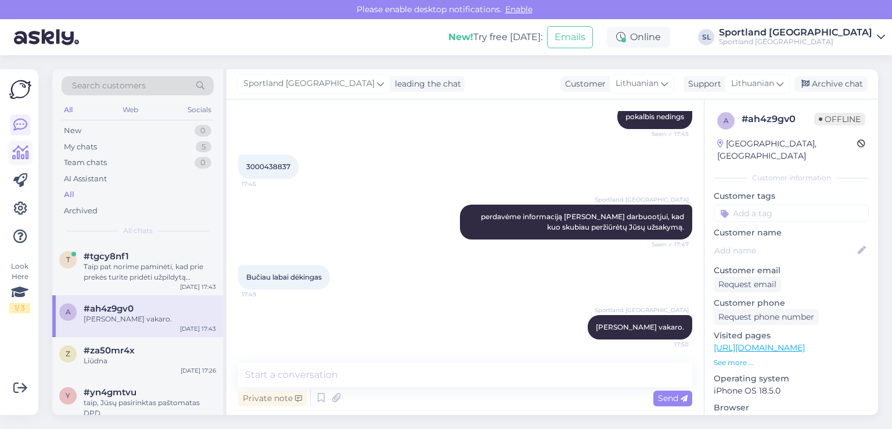
click at [15, 156] on icon at bounding box center [20, 153] width 17 height 14
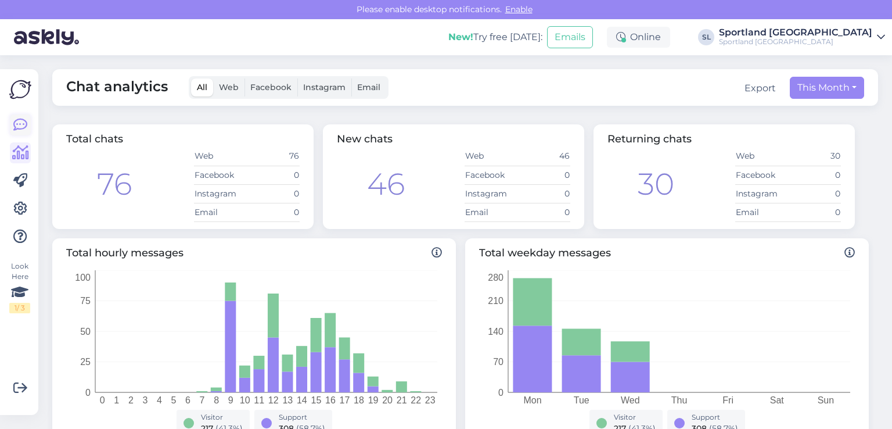
click at [16, 126] on icon at bounding box center [20, 125] width 14 height 14
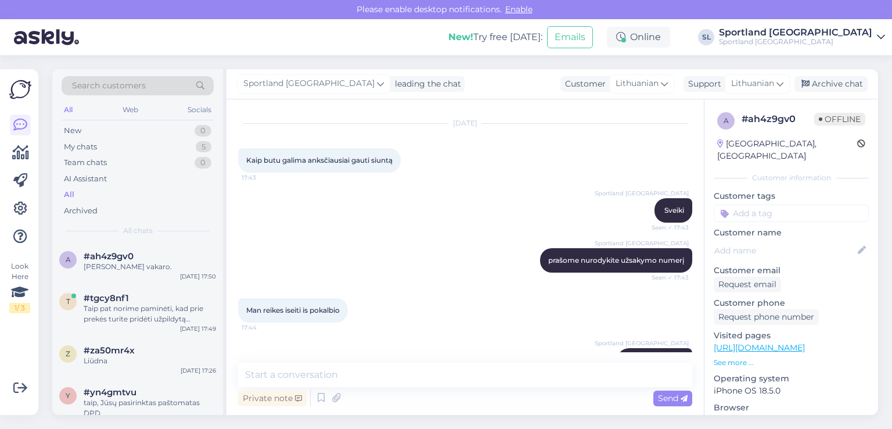
scroll to position [268, 0]
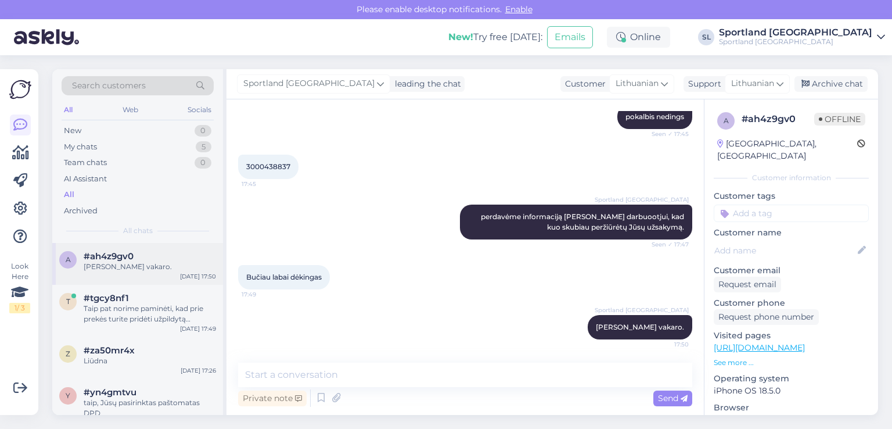
click at [97, 257] on span "#ah4z9gv0" at bounding box center [109, 256] width 50 height 10
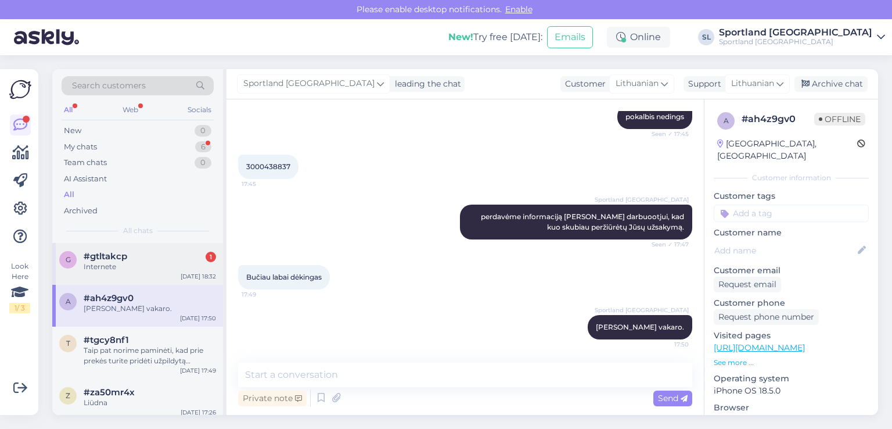
click at [94, 259] on span "#gtltakcp" at bounding box center [106, 256] width 44 height 10
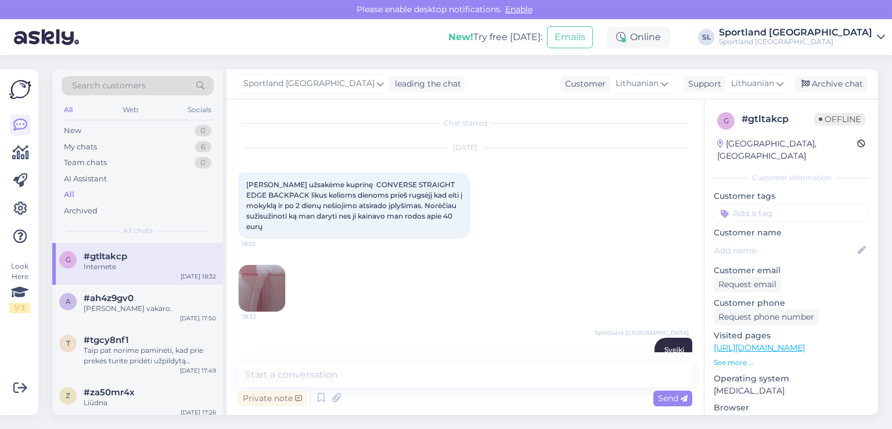
scroll to position [0, 0]
click at [273, 282] on img at bounding box center [262, 288] width 46 height 46
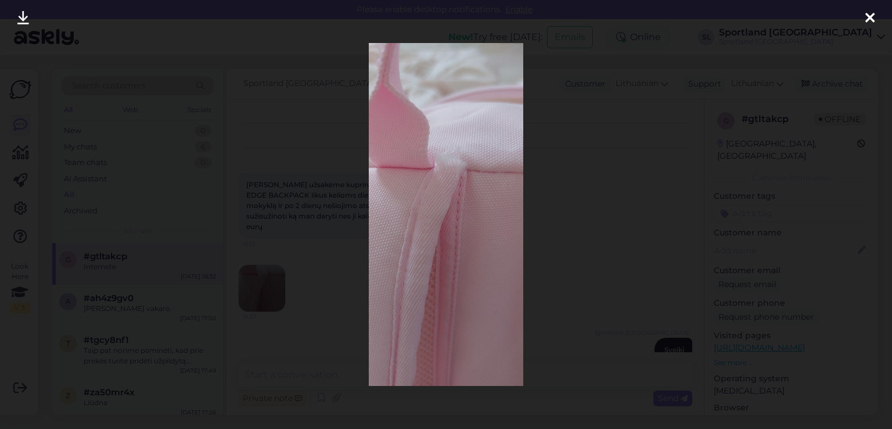
click at [868, 19] on icon at bounding box center [870, 18] width 9 height 15
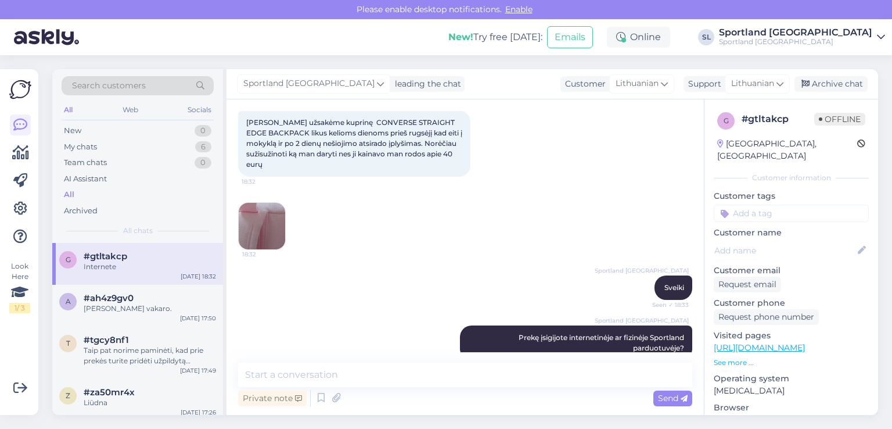
scroll to position [132, 0]
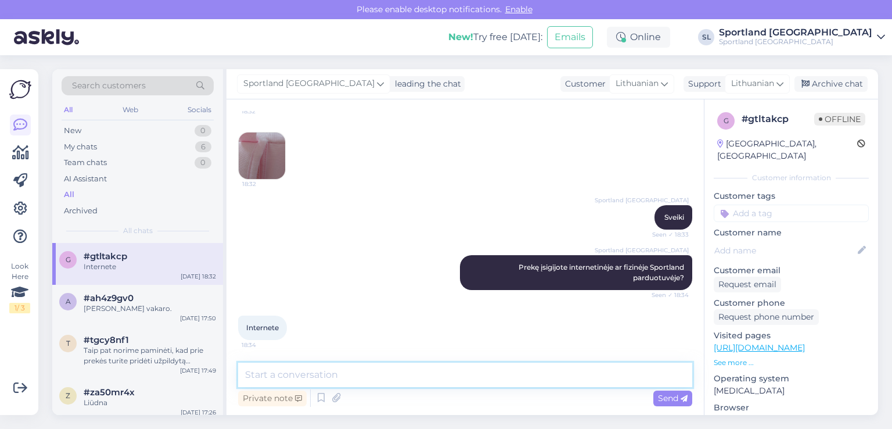
click at [392, 377] on textarea at bounding box center [465, 375] width 454 height 24
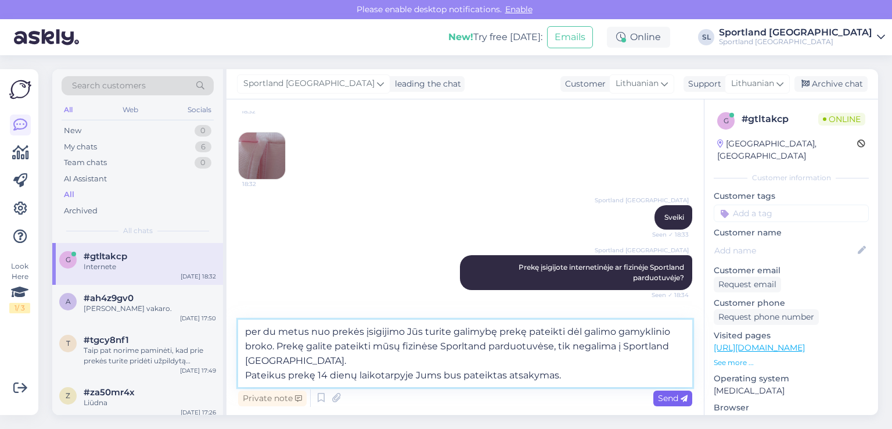
type textarea "per du metus nuo prekės įsigijimo Jūs turite galimybę prekę pateikti dėl galimo…"
click at [676, 400] on span "Send" at bounding box center [673, 398] width 30 height 10
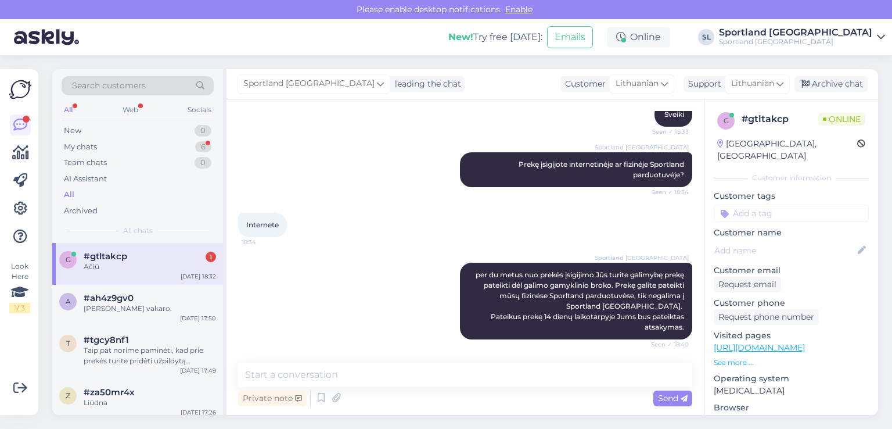
scroll to position [285, 0]
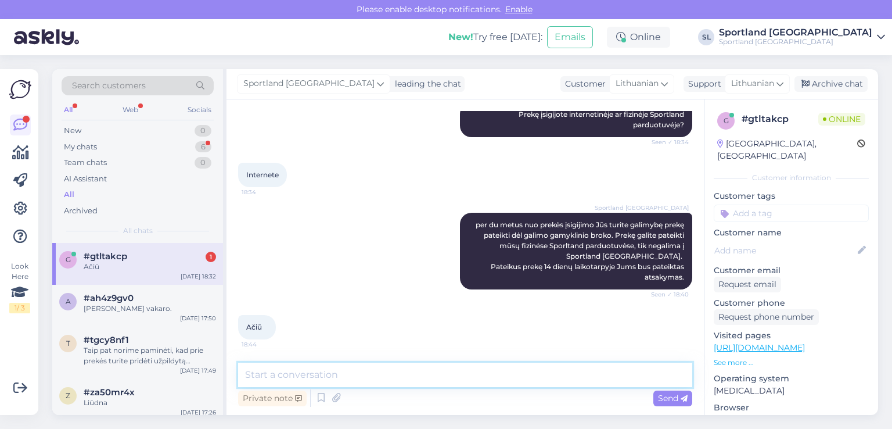
click at [387, 373] on textarea at bounding box center [465, 375] width 454 height 24
type textarea "Jei turėsite dar klausimų, maloniai į juos atsakysime."
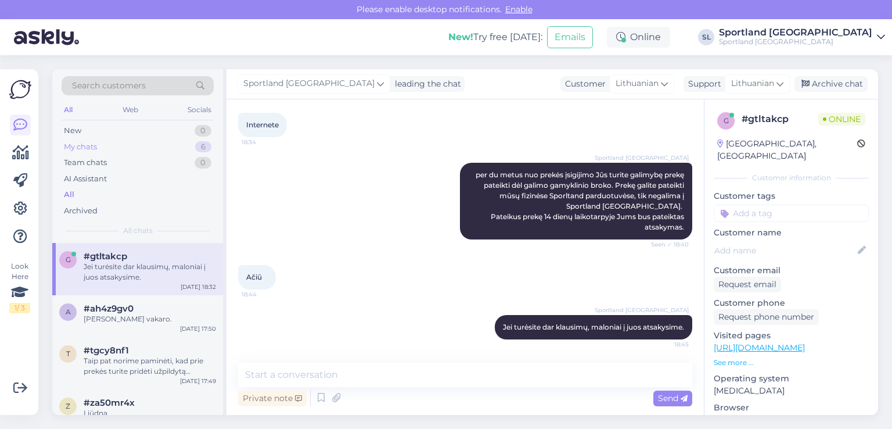
click at [95, 149] on div "My chats" at bounding box center [80, 147] width 33 height 12
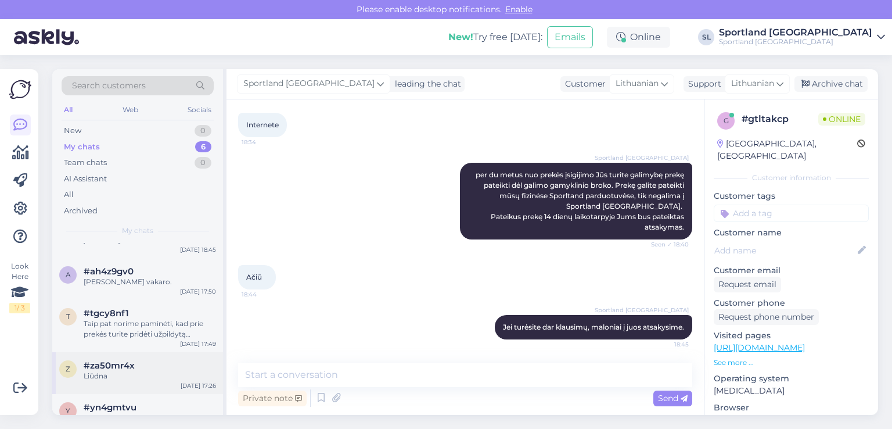
scroll to position [110, 0]
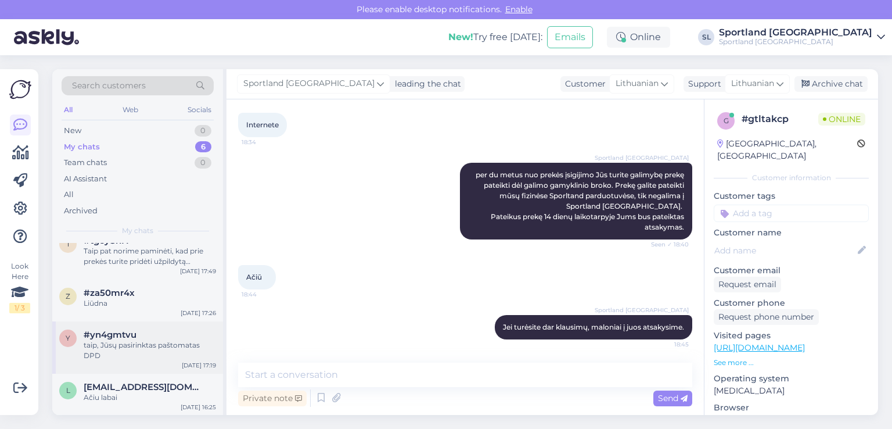
click at [126, 350] on div "taip, Jūsų pasirinktas paštomatas DPD" at bounding box center [150, 350] width 132 height 21
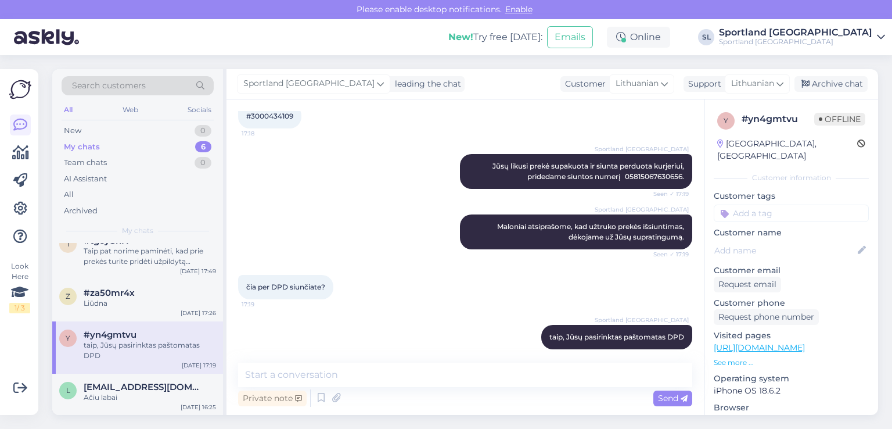
scroll to position [876, 0]
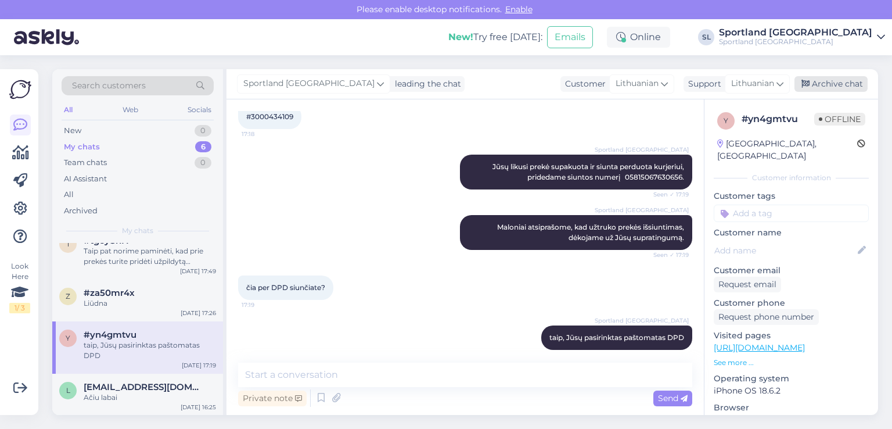
click at [830, 81] on div "Archive chat" at bounding box center [831, 84] width 73 height 16
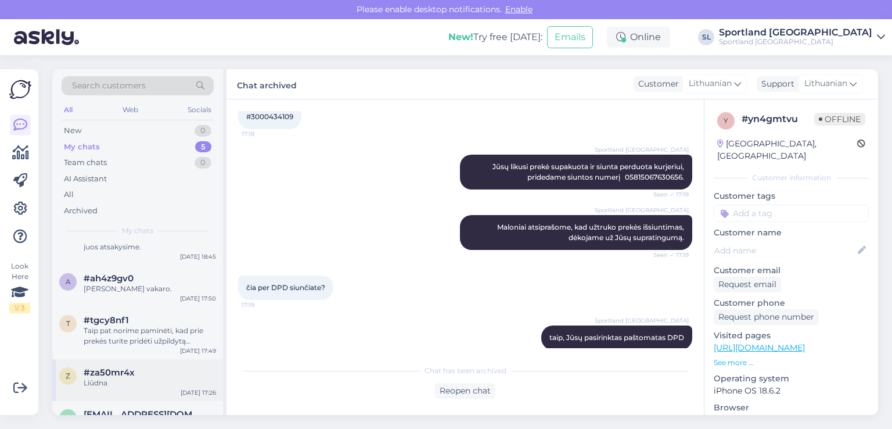
scroll to position [58, 0]
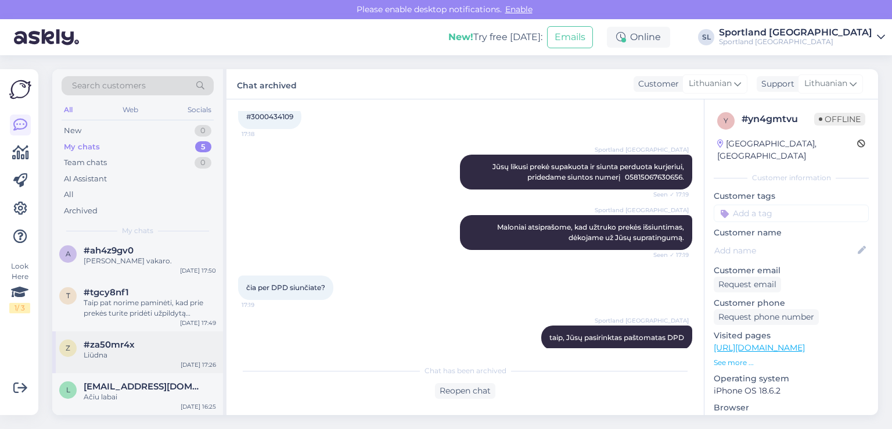
click at [134, 344] on div "#za50mr4x" at bounding box center [150, 344] width 132 height 10
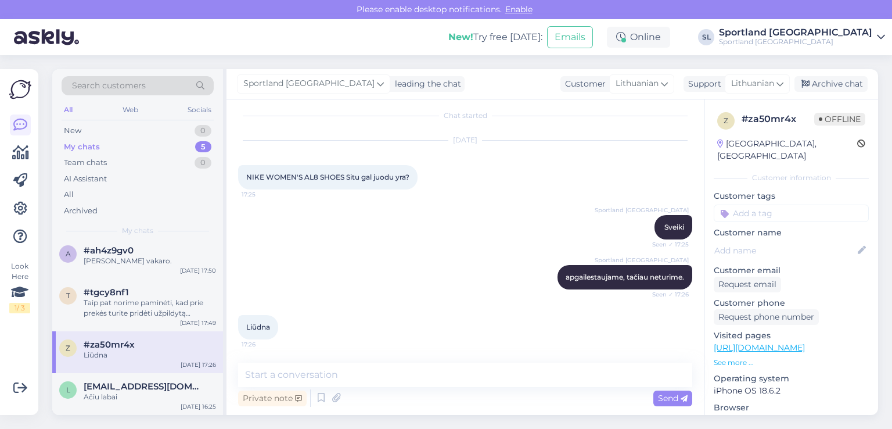
scroll to position [8, 0]
click at [830, 83] on div "Archive chat" at bounding box center [831, 84] width 73 height 16
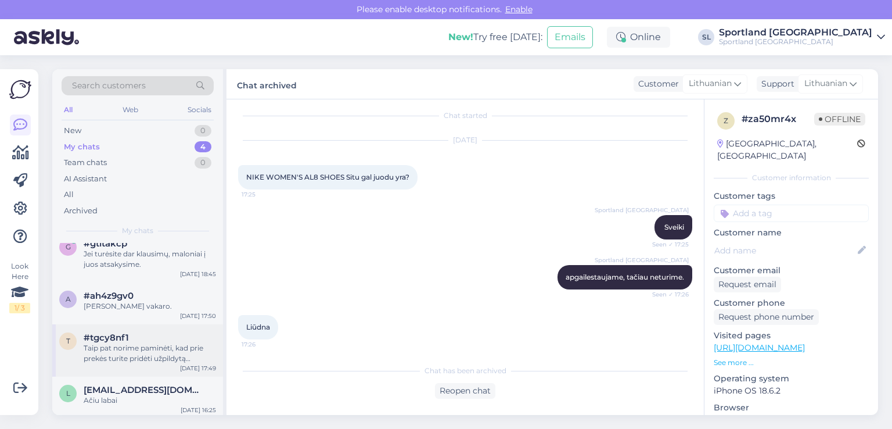
scroll to position [16, 0]
click at [127, 351] on div "Taip pat norime paminėti, kad prie prekės turite pridėti užpildytą grąžinimo la…" at bounding box center [150, 349] width 132 height 21
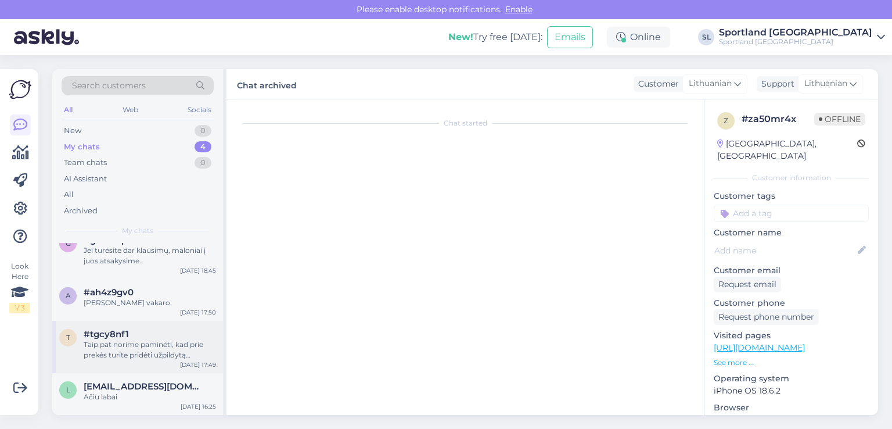
scroll to position [339, 0]
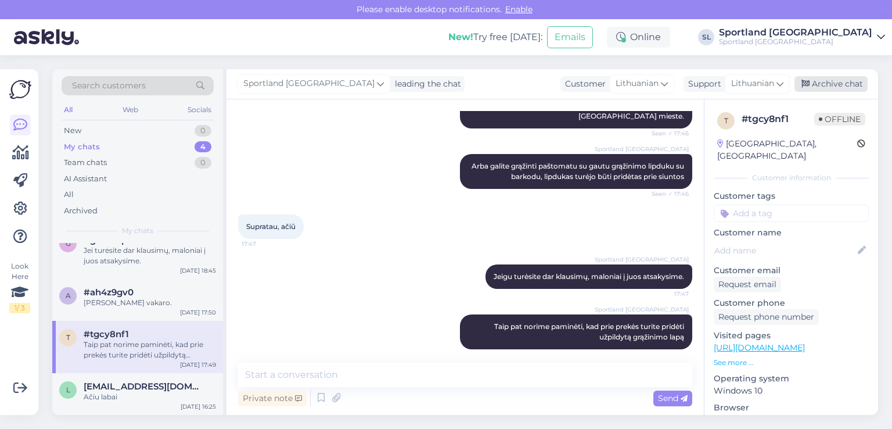
click at [850, 81] on div "Archive chat" at bounding box center [831, 84] width 73 height 16
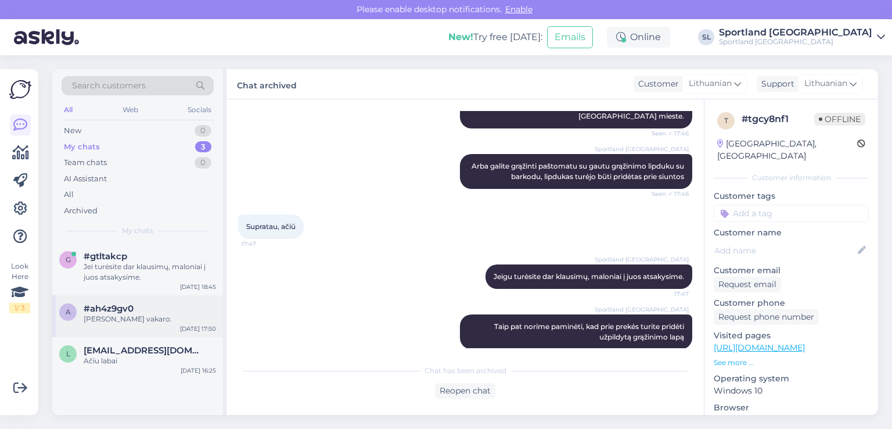
click at [106, 309] on span "#ah4z9gv0" at bounding box center [109, 308] width 50 height 10
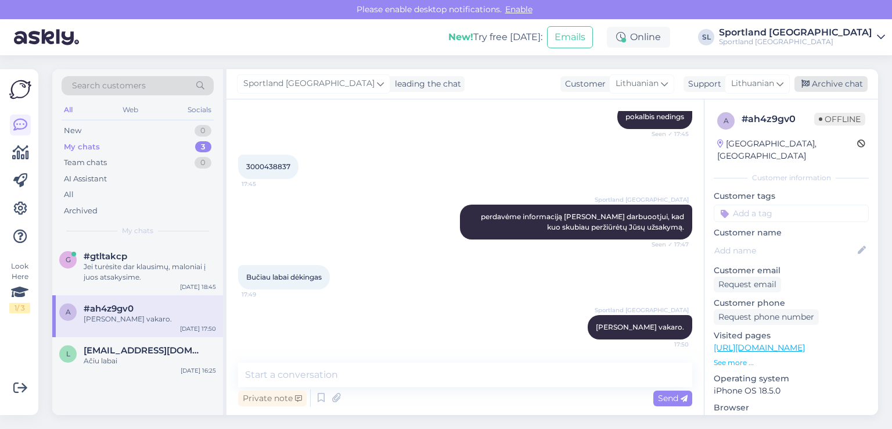
click at [829, 86] on div "Archive chat" at bounding box center [831, 84] width 73 height 16
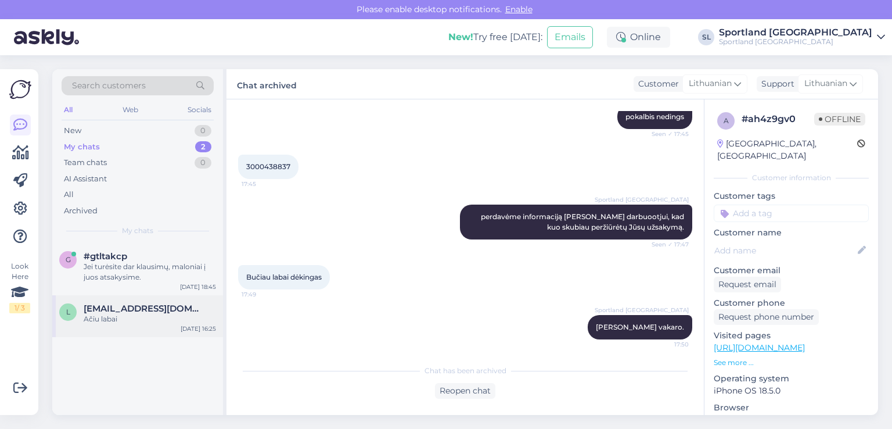
click at [145, 312] on span "[EMAIL_ADDRESS][DOMAIN_NAME]" at bounding box center [144, 308] width 121 height 10
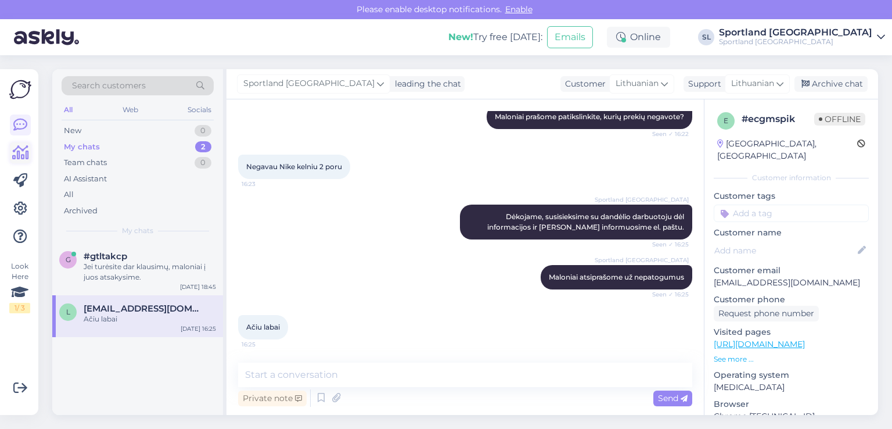
click at [19, 145] on link at bounding box center [20, 152] width 21 height 21
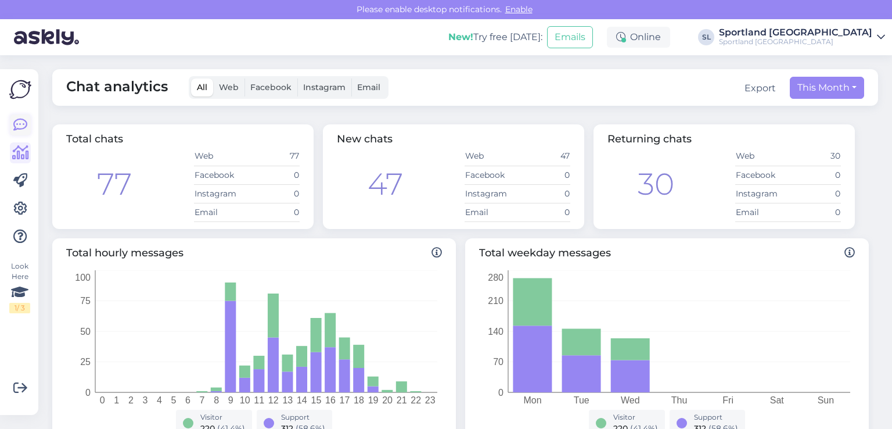
click at [13, 128] on link at bounding box center [20, 124] width 21 height 21
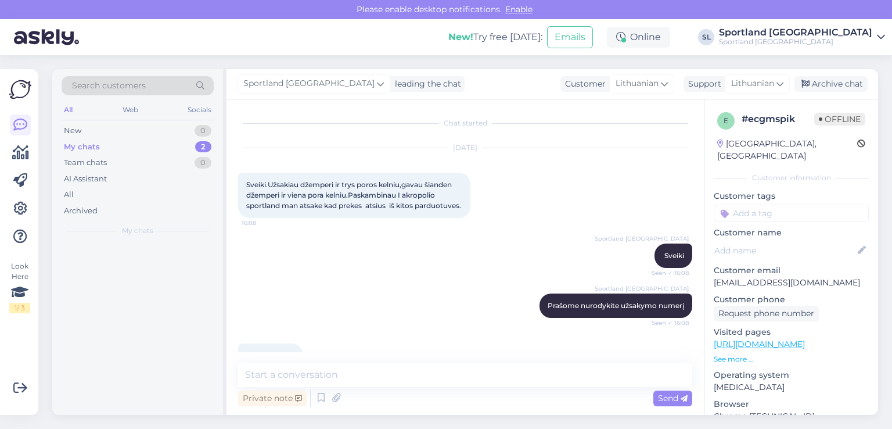
scroll to position [349, 0]
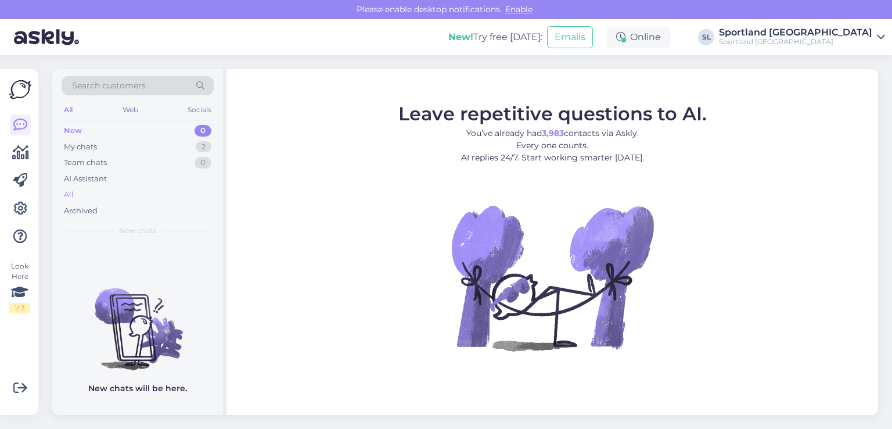
click at [102, 190] on div "All" at bounding box center [138, 195] width 152 height 16
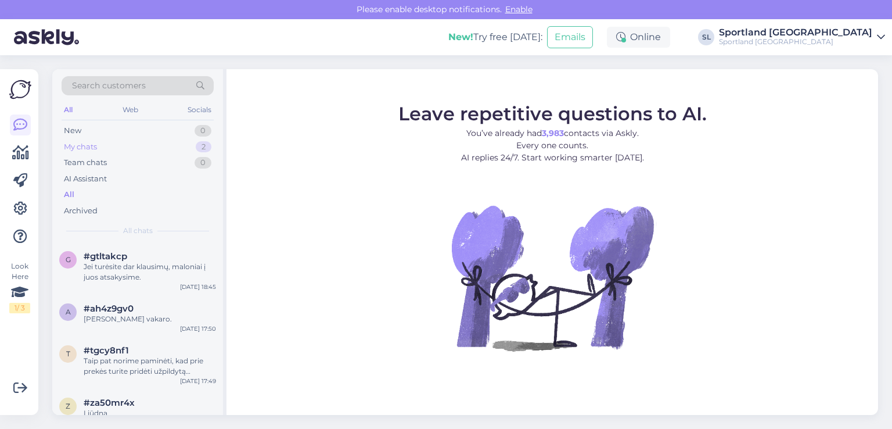
click at [157, 140] on div "My chats 2" at bounding box center [138, 147] width 152 height 16
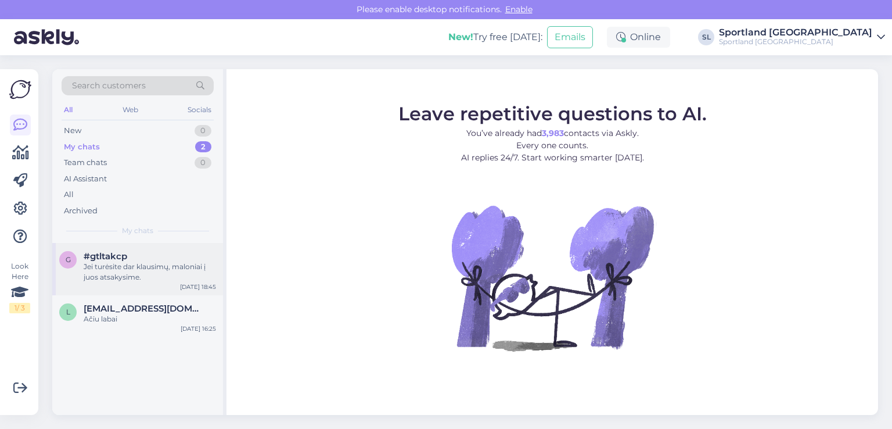
click at [166, 256] on div "#gtltakcp" at bounding box center [150, 256] width 132 height 10
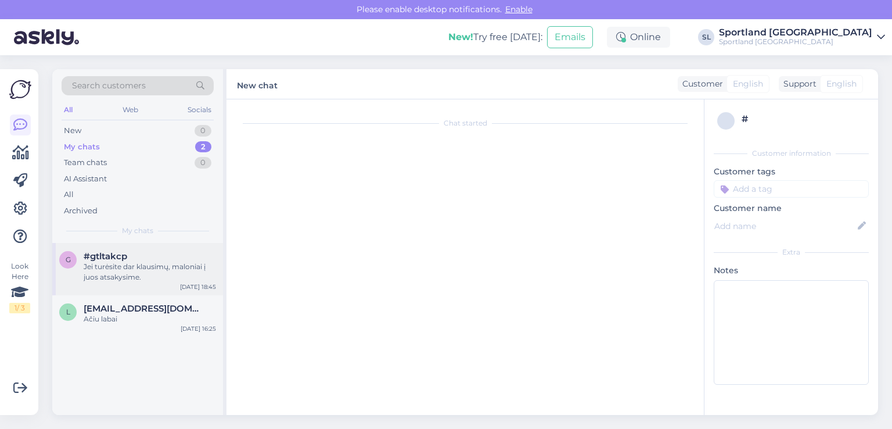
scroll to position [335, 0]
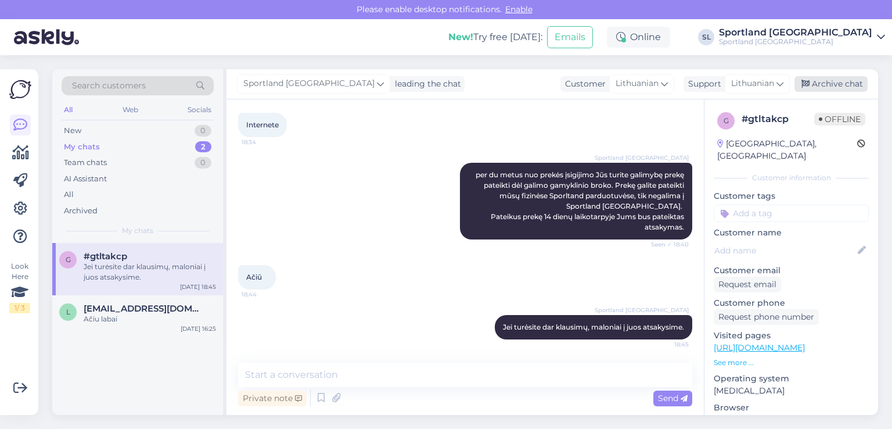
click at [812, 87] on div "Archive chat" at bounding box center [831, 84] width 73 height 16
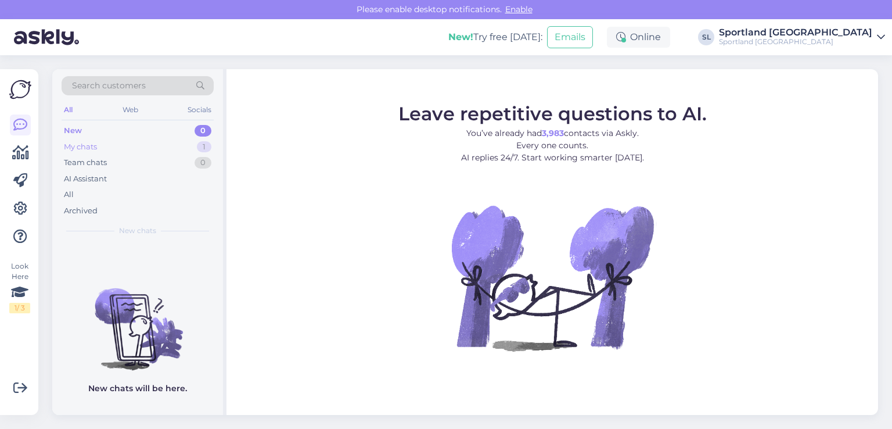
click at [108, 150] on div "My chats 1" at bounding box center [138, 147] width 152 height 16
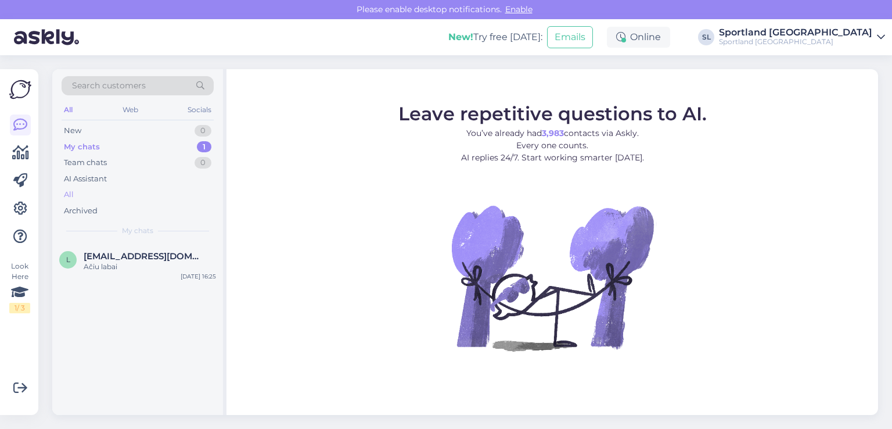
click at [105, 200] on div "All" at bounding box center [138, 195] width 152 height 16
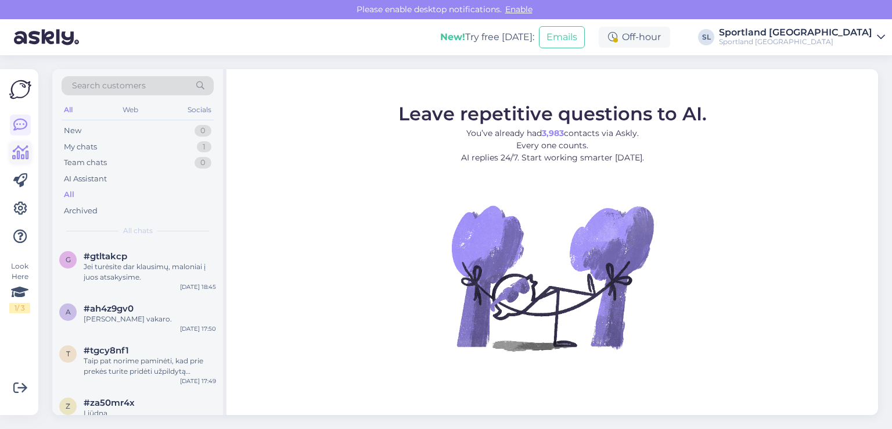
click at [15, 153] on icon at bounding box center [20, 153] width 17 height 14
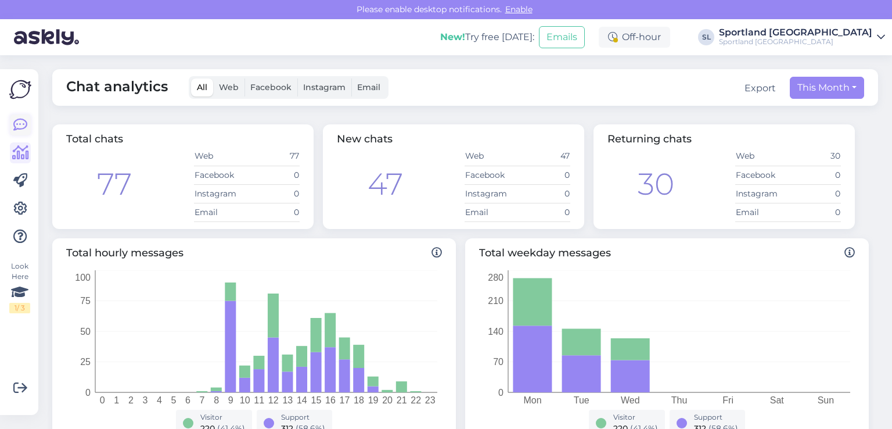
click at [23, 128] on icon at bounding box center [20, 125] width 14 height 14
